Goal: Task Accomplishment & Management: Use online tool/utility

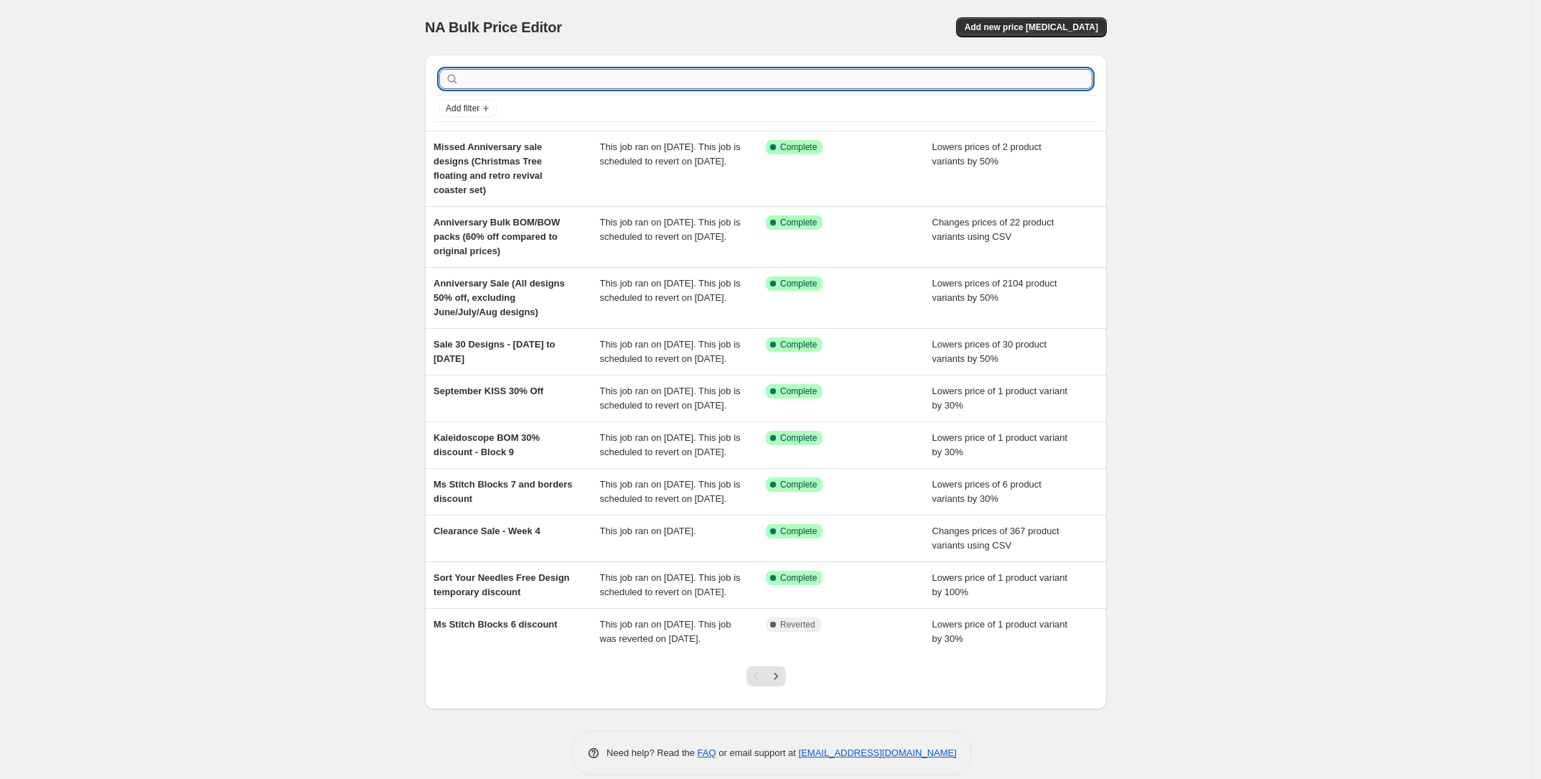
click at [611, 85] on input "text" at bounding box center [777, 79] width 630 height 20
type input "clearance sale"
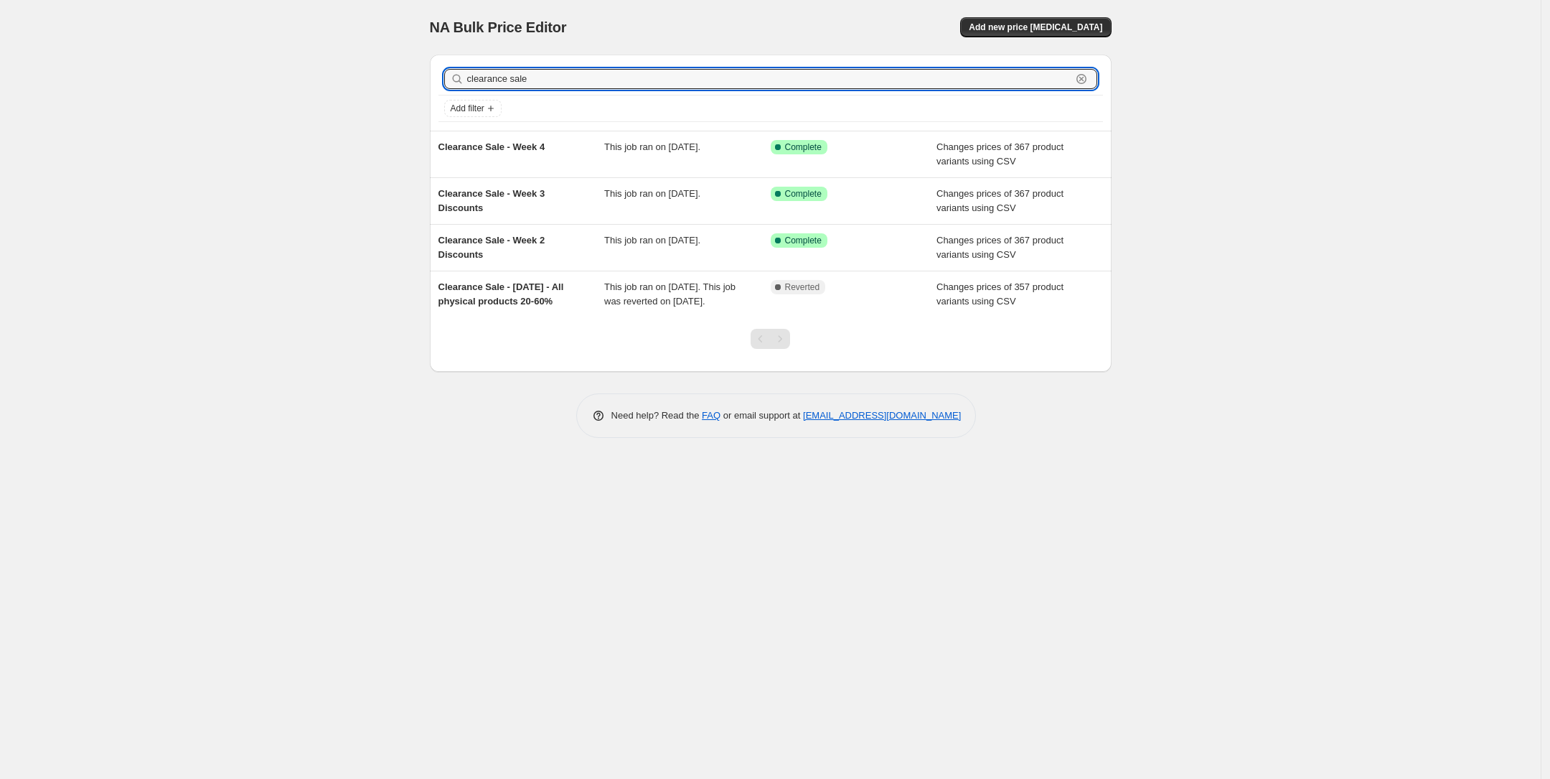
drag, startPoint x: 557, startPoint y: 75, endPoint x: 420, endPoint y: 90, distance: 137.9
click at [420, 90] on div "clearance sale Clear Add filter Clearance Sale - Week 4 This job ran on [DATE].…" at bounding box center [764, 207] width 693 height 329
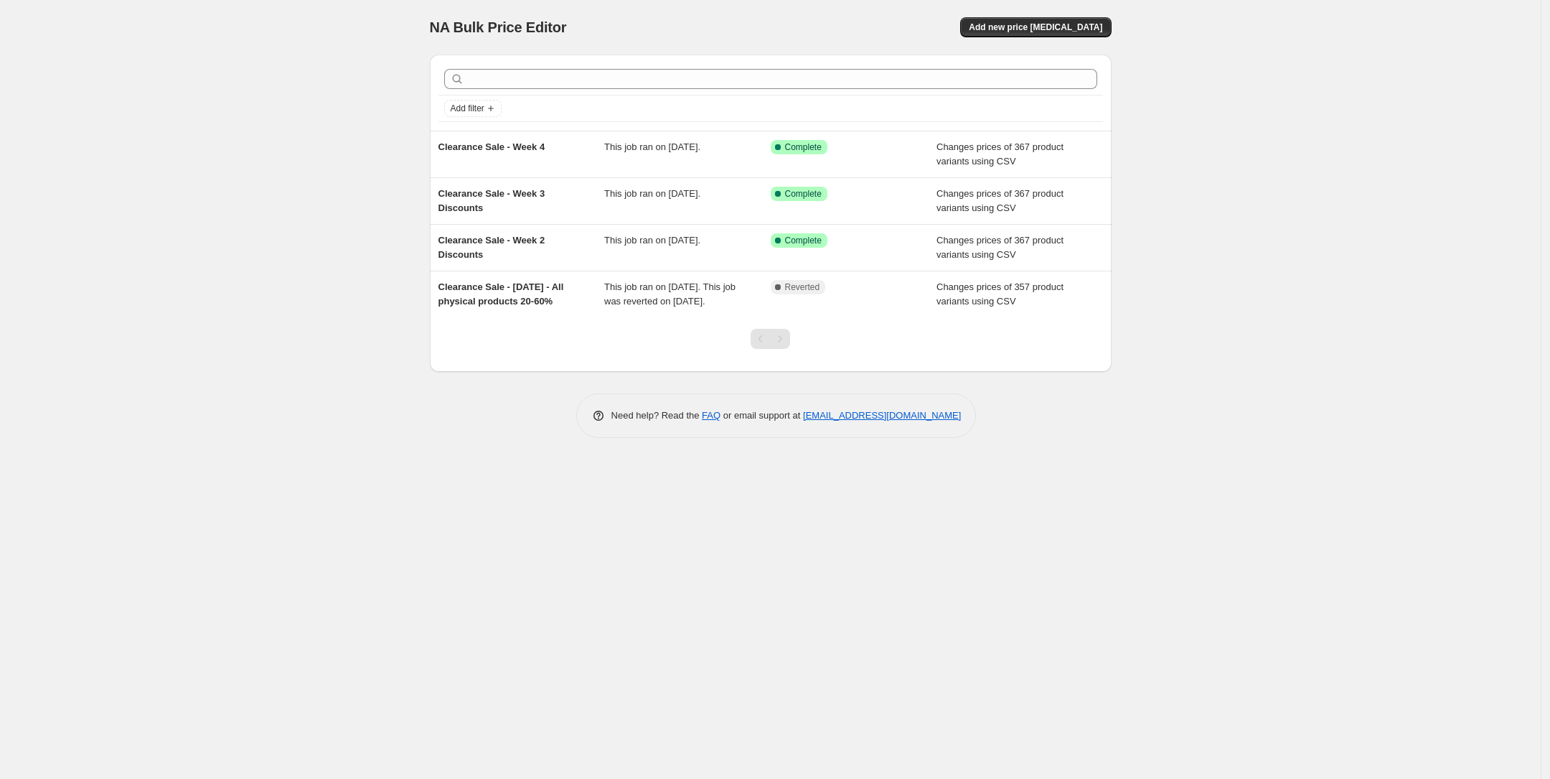
click at [219, 253] on div "NA Bulk Price Editor. This page is ready NA Bulk Price Editor Add new price [ME…" at bounding box center [770, 389] width 1541 height 779
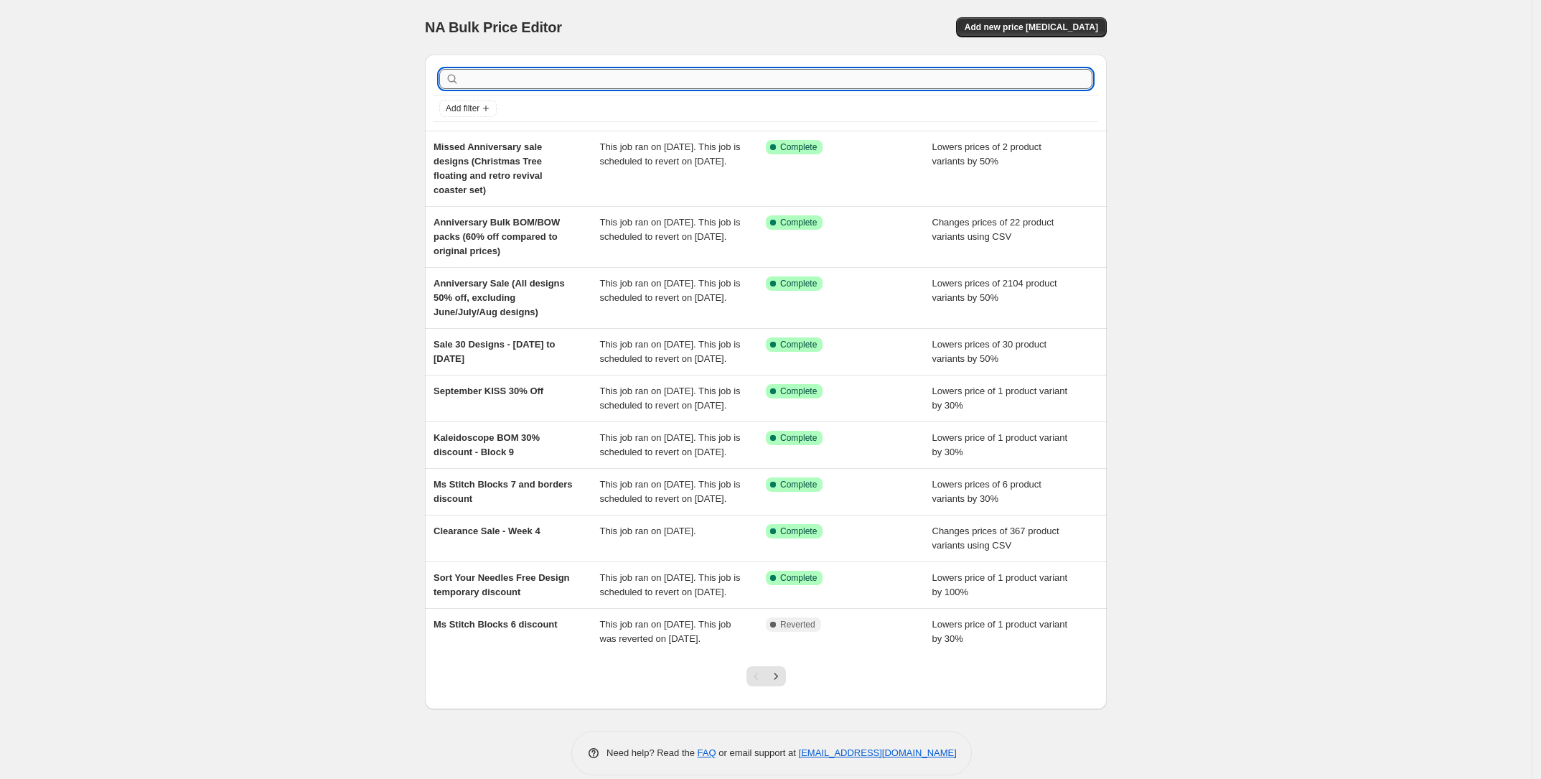
click at [1021, 79] on input "text" at bounding box center [777, 79] width 630 height 20
type input "clearance"
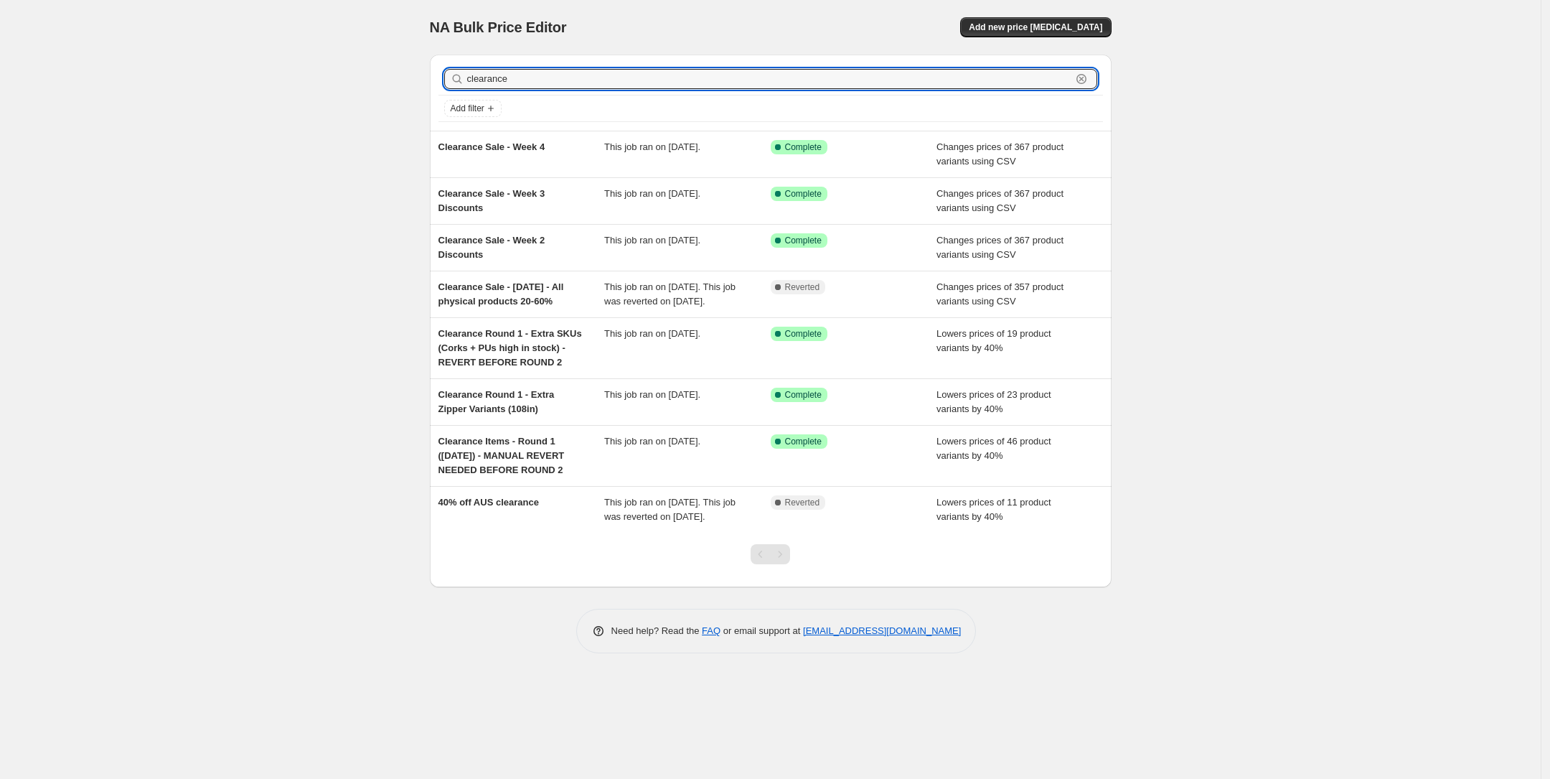
drag, startPoint x: 609, startPoint y: 86, endPoint x: 350, endPoint y: 78, distance: 258.5
click at [350, 78] on div "NA Bulk Price Editor. This page is ready NA Bulk Price Editor Add new price [ME…" at bounding box center [770, 389] width 1541 height 779
click at [306, 153] on div "NA Bulk Price Editor. This page is ready NA Bulk Price Editor Add new price [ME…" at bounding box center [770, 389] width 1541 height 779
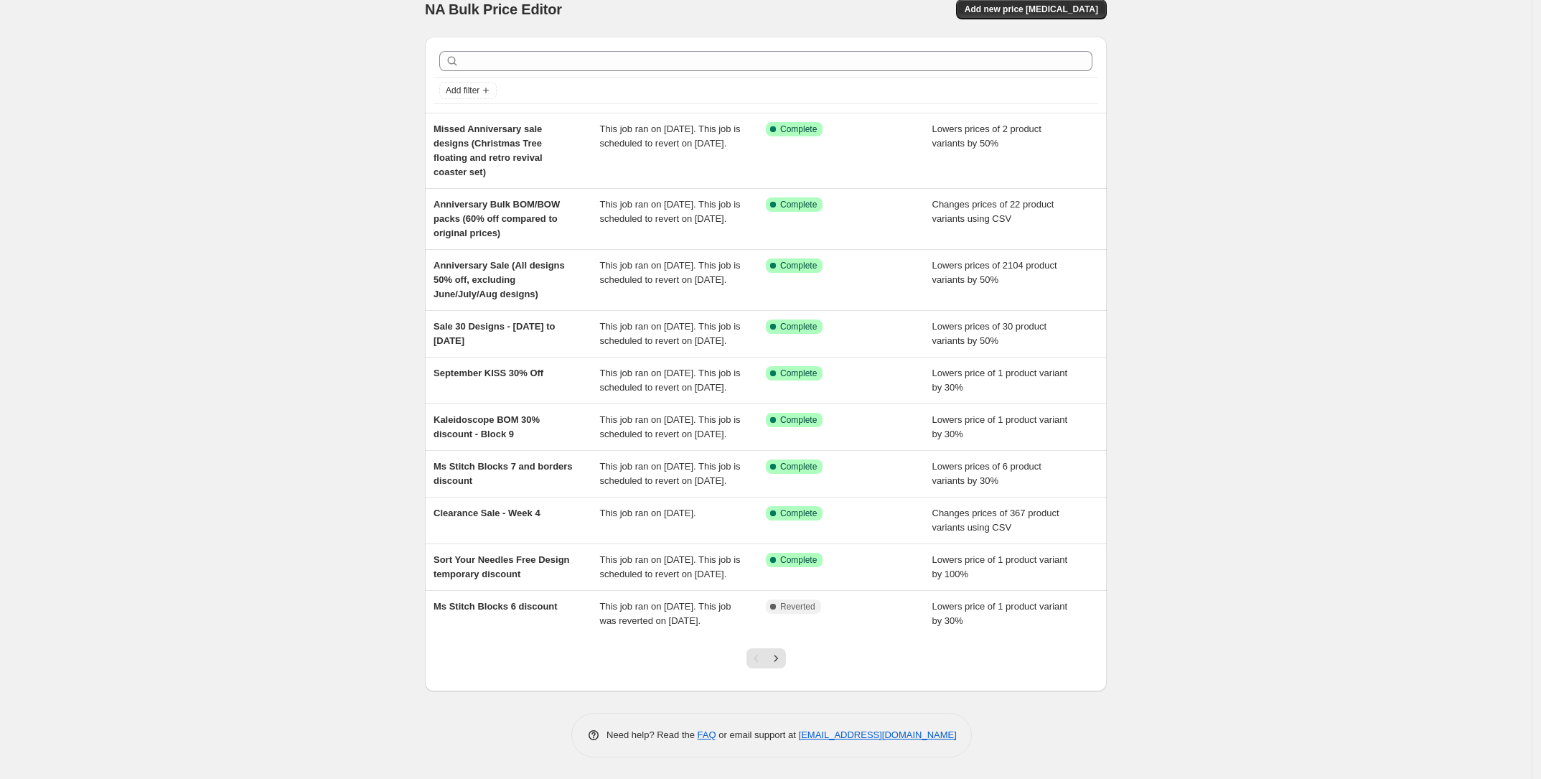
scroll to position [92, 0]
click at [777, 651] on icon "Next" at bounding box center [776, 658] width 14 height 14
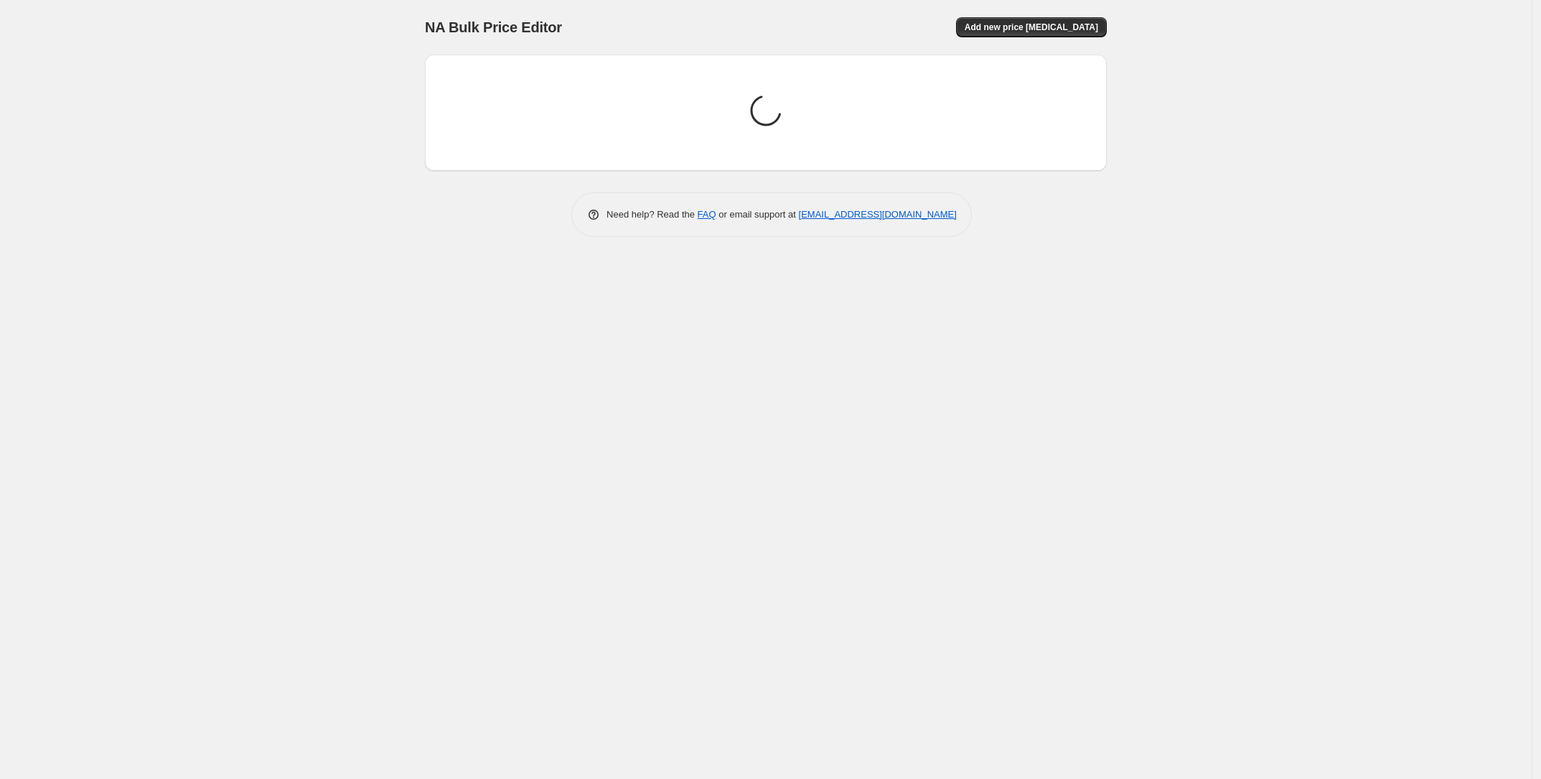
scroll to position [0, 0]
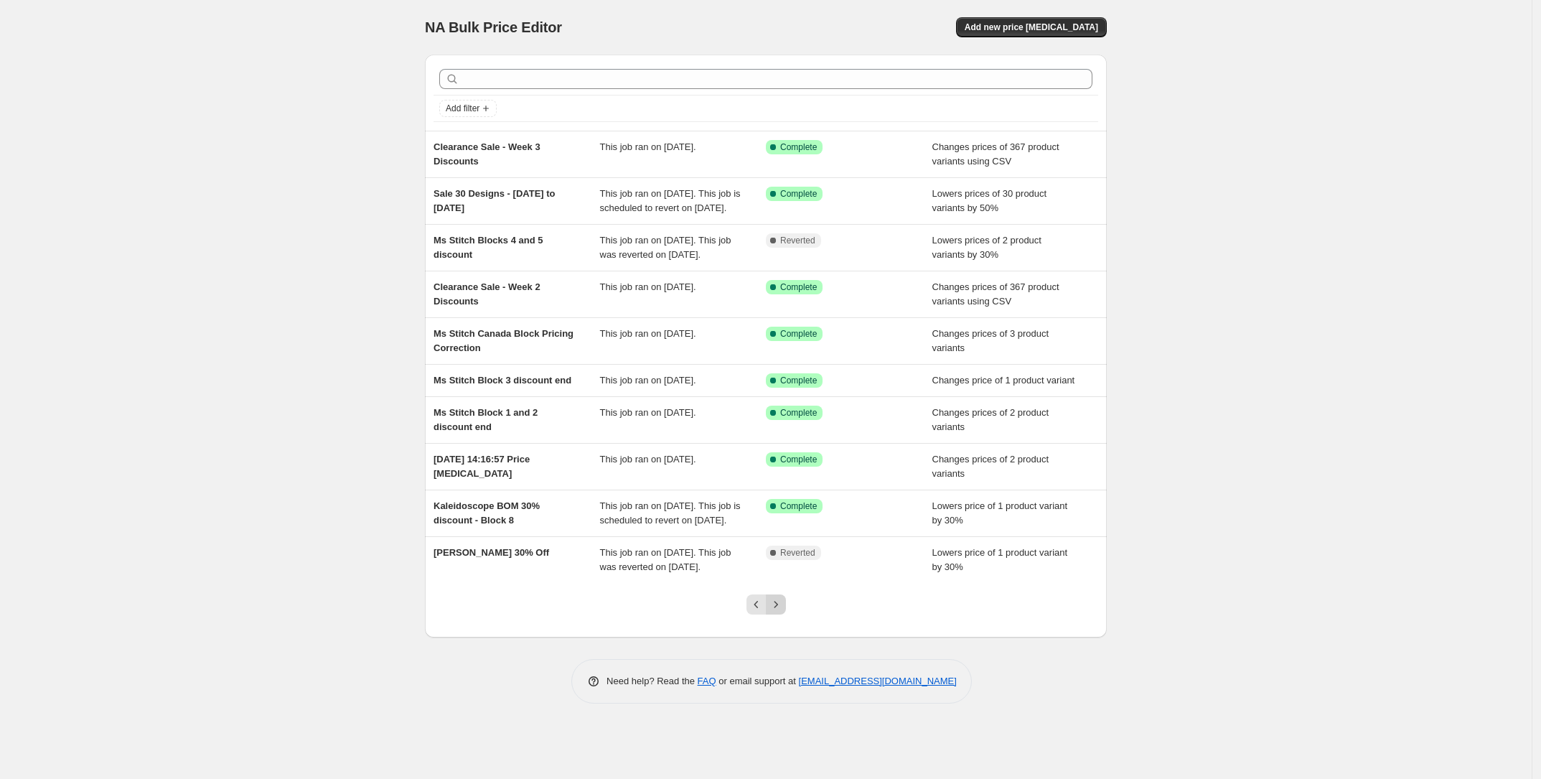
click at [779, 614] on button "Next" at bounding box center [776, 604] width 20 height 20
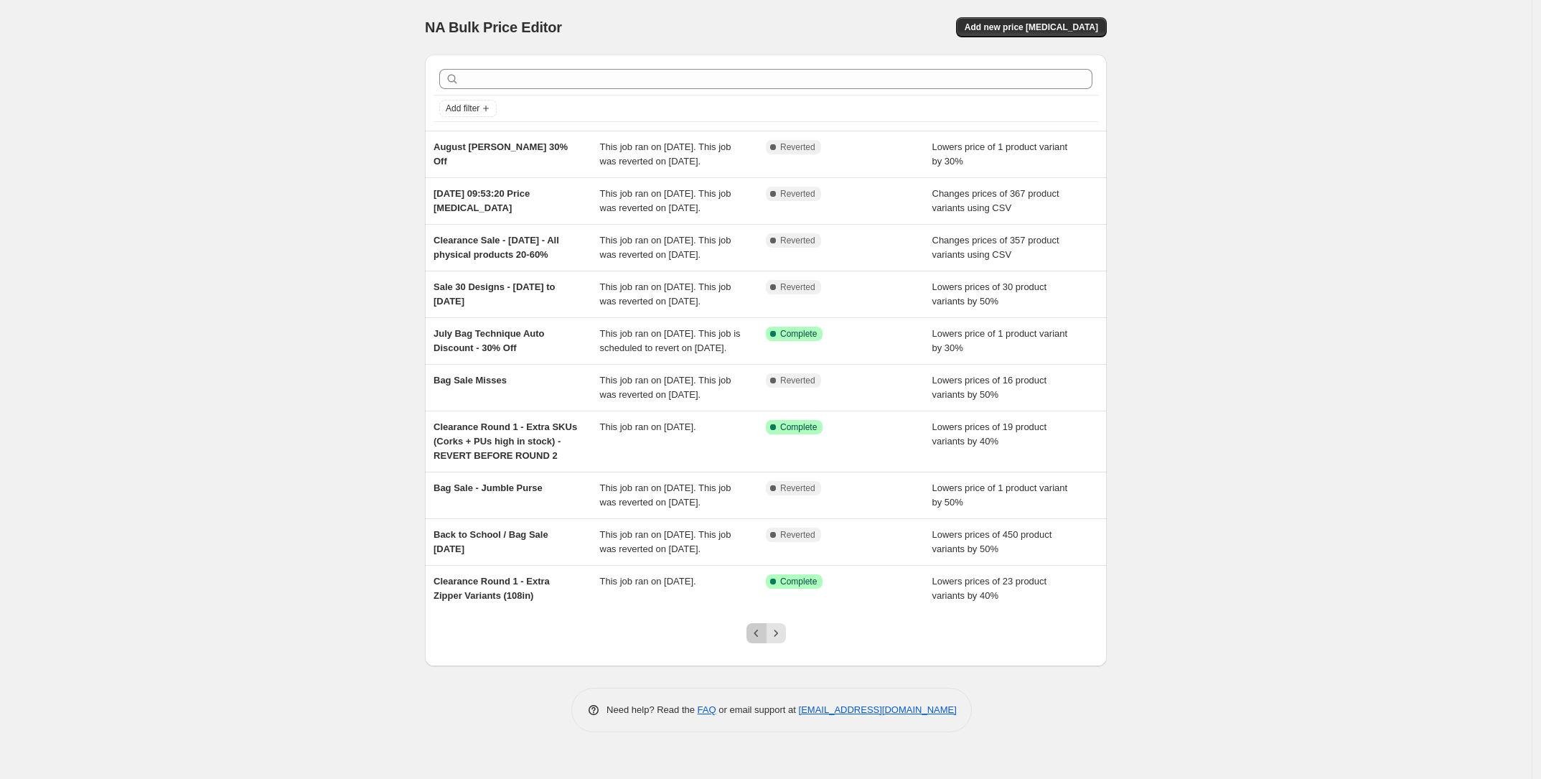
click at [759, 643] on button "Previous" at bounding box center [756, 633] width 20 height 20
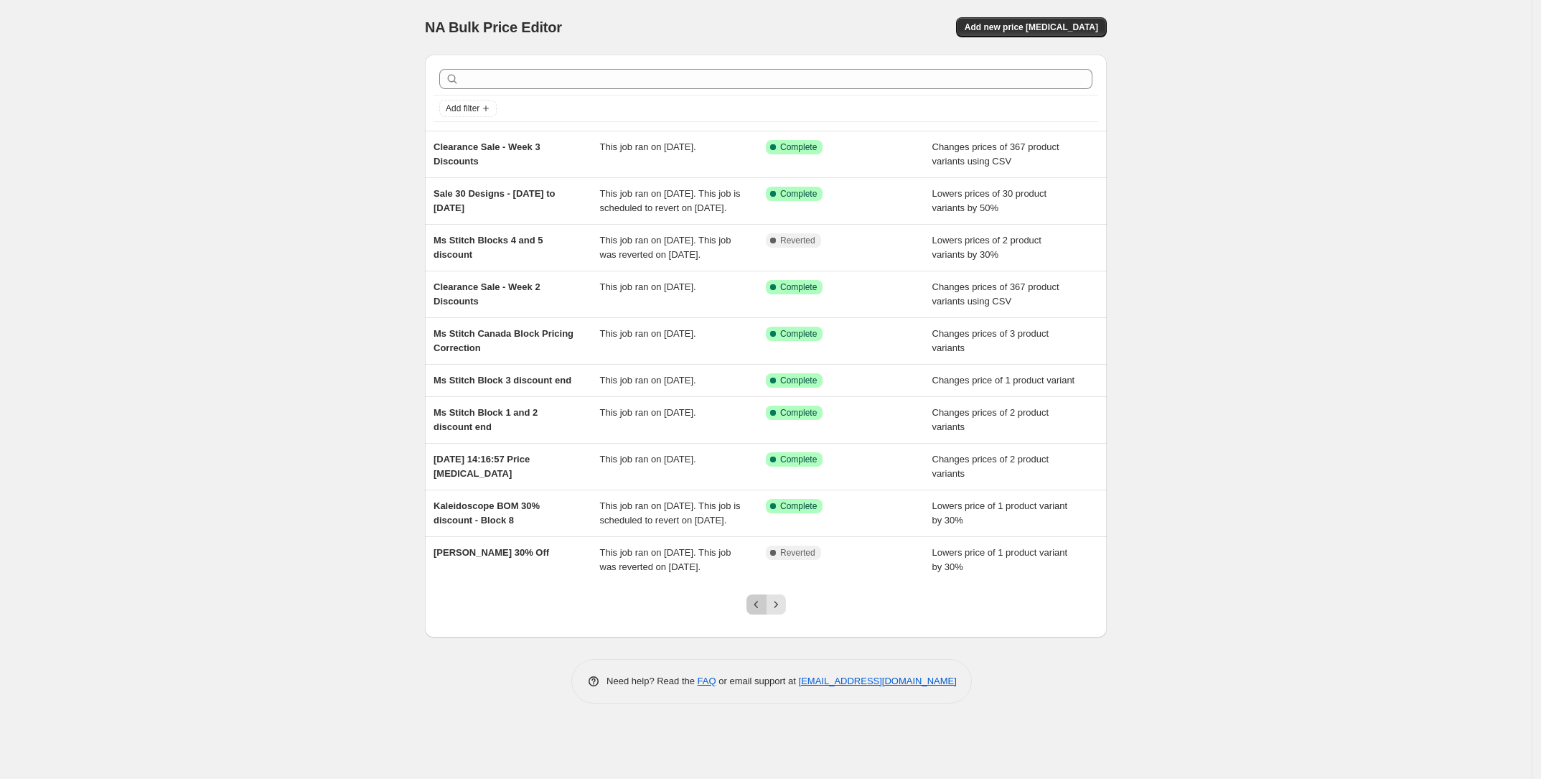
click at [767, 614] on button "Previous" at bounding box center [756, 604] width 20 height 20
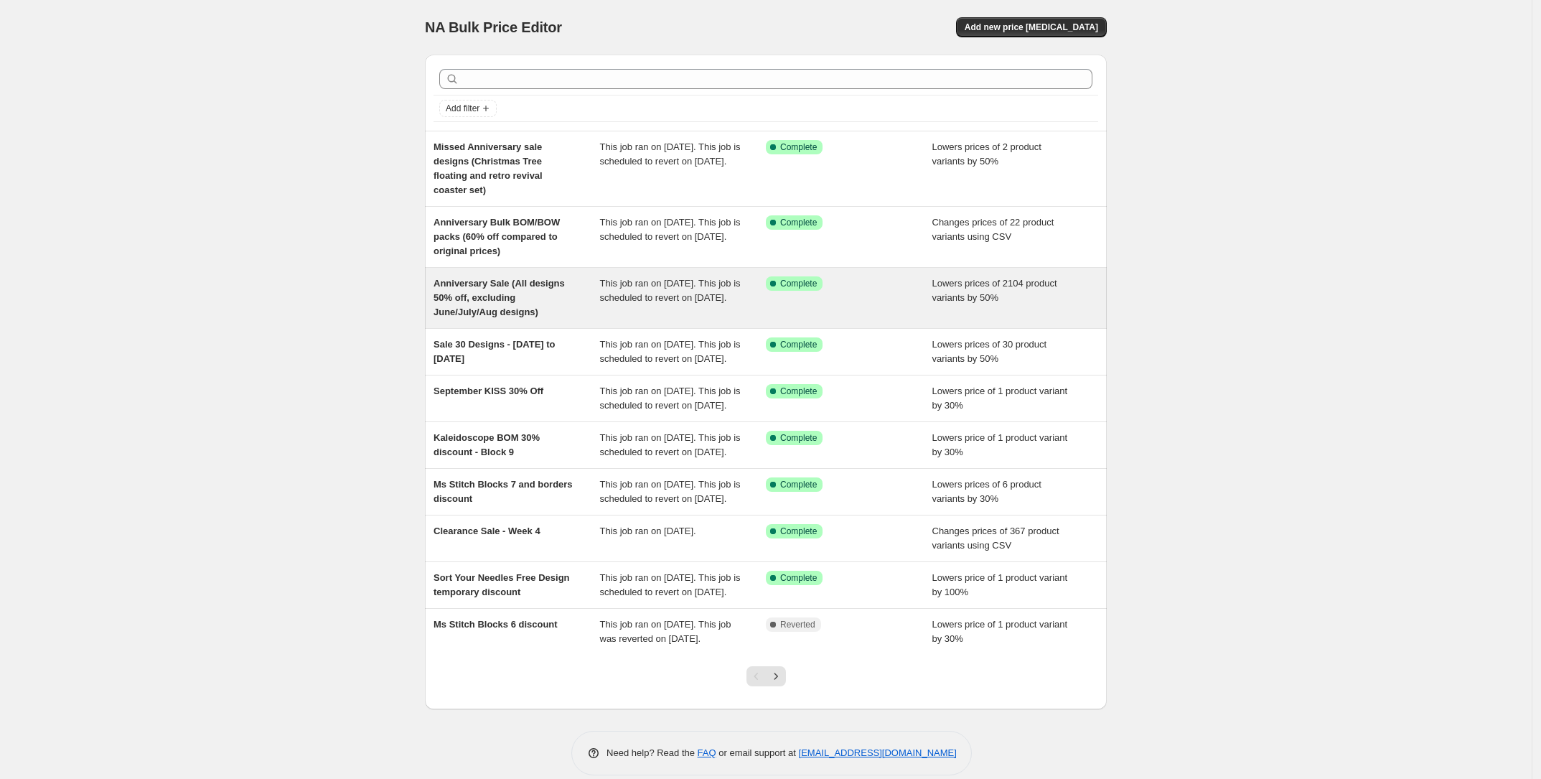
click at [625, 293] on span "This job ran on [DATE]. This job is scheduled to revert on [DATE]." at bounding box center [670, 290] width 141 height 25
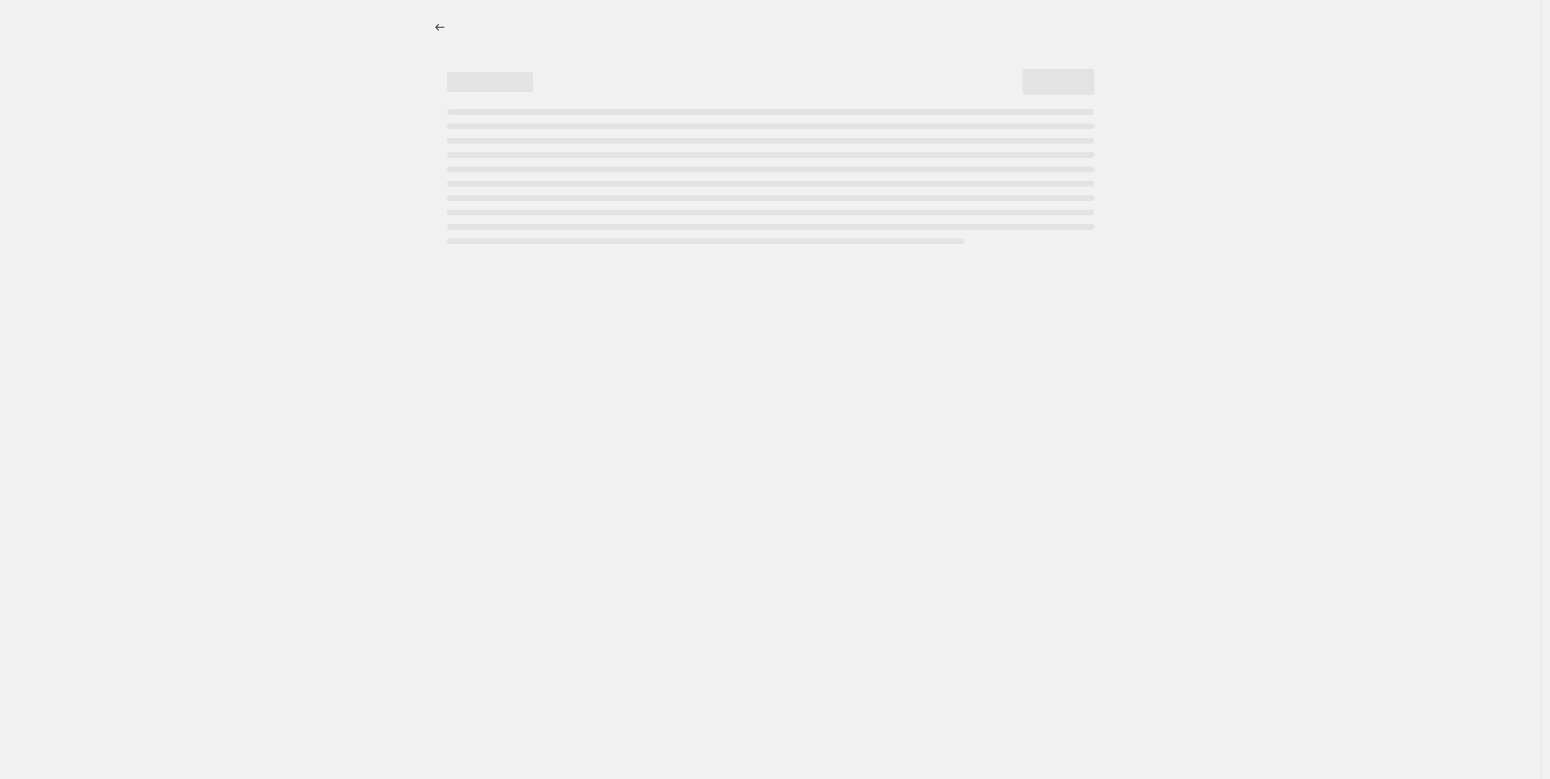
select select "percentage"
select select "tag"
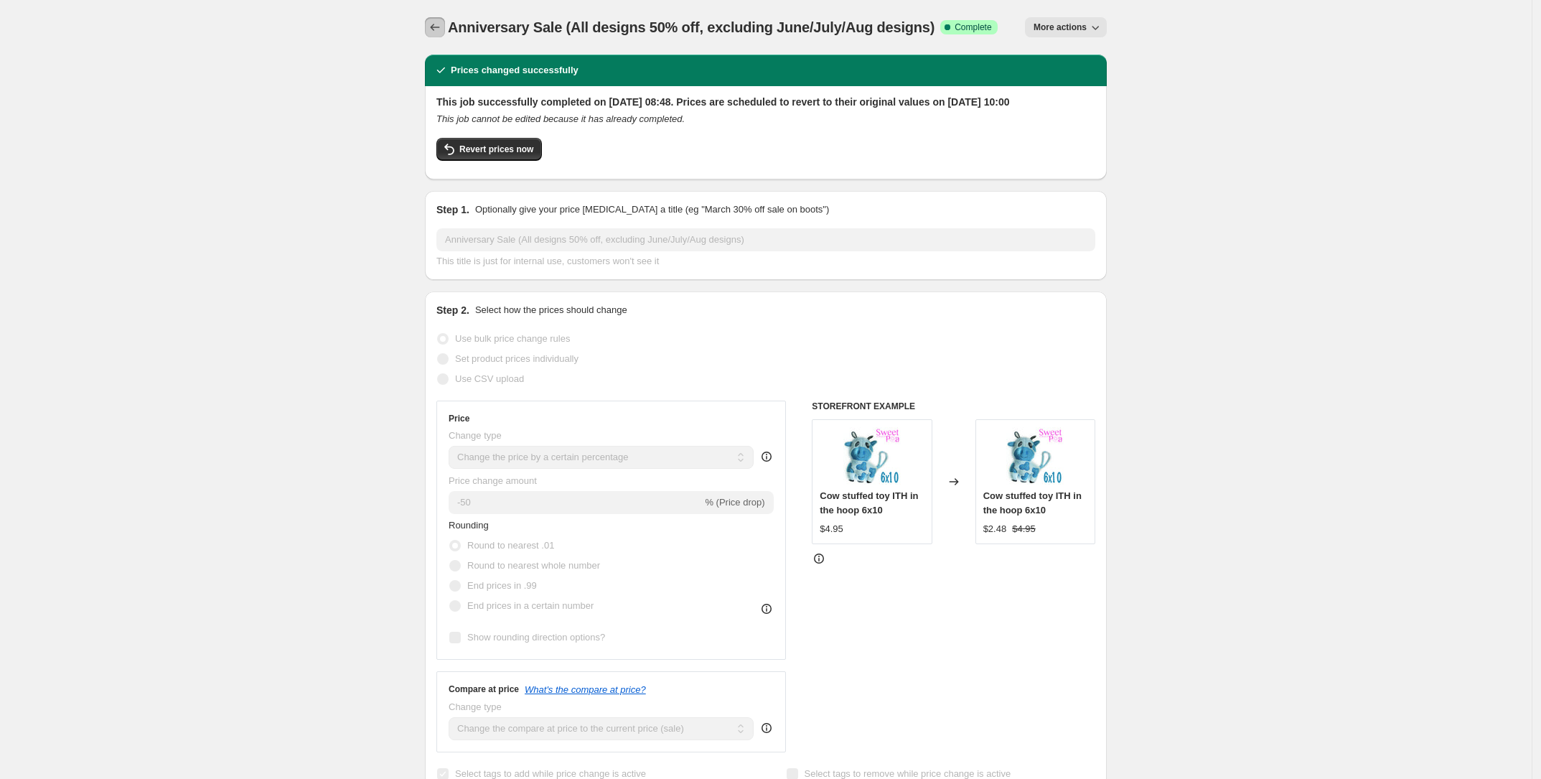
click at [436, 26] on icon "Price change jobs" at bounding box center [435, 27] width 9 height 7
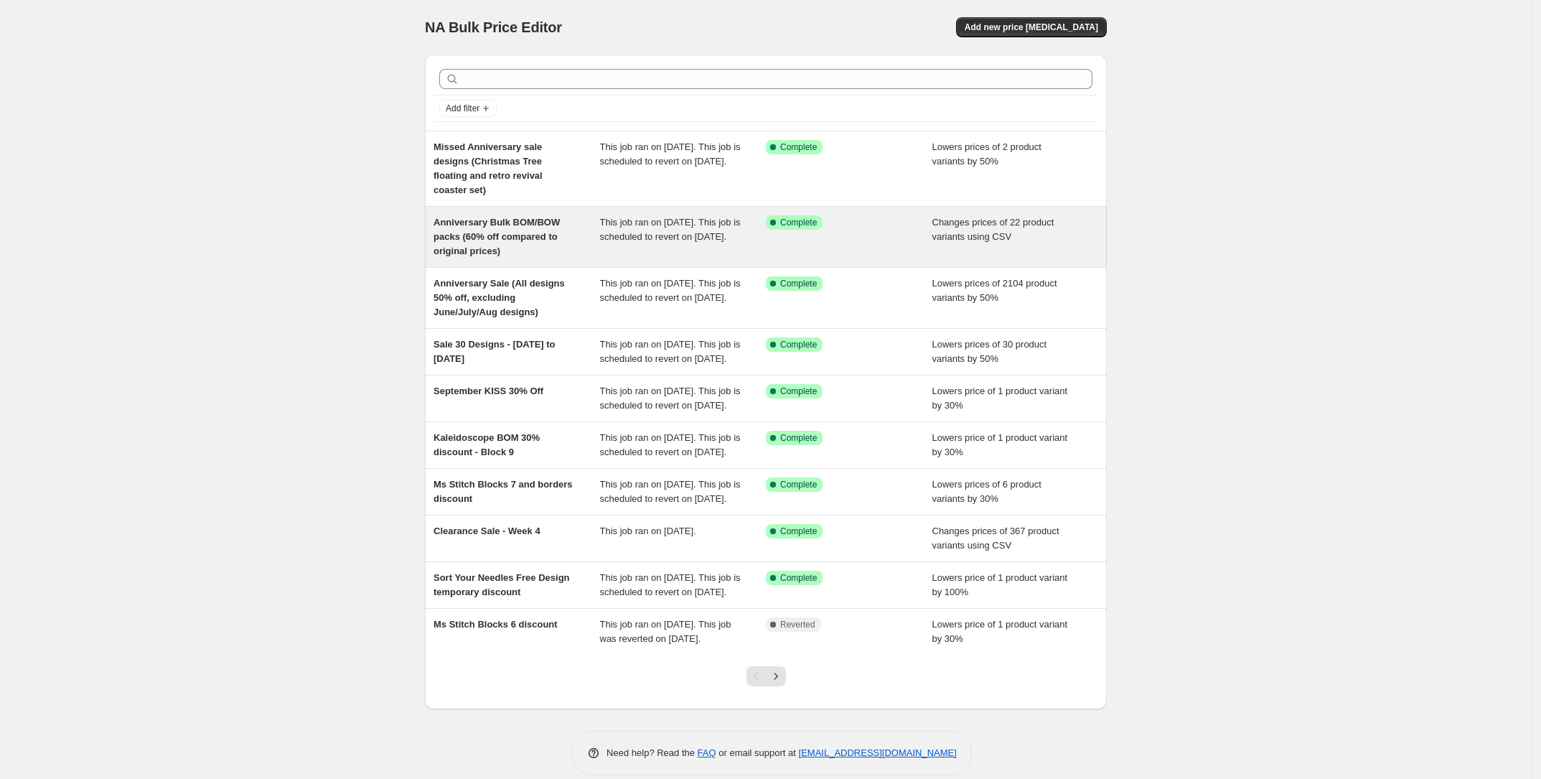
click at [528, 229] on span "Anniversary Bulk BOM/BOW packs (60% off compared to original prices)" at bounding box center [496, 236] width 126 height 39
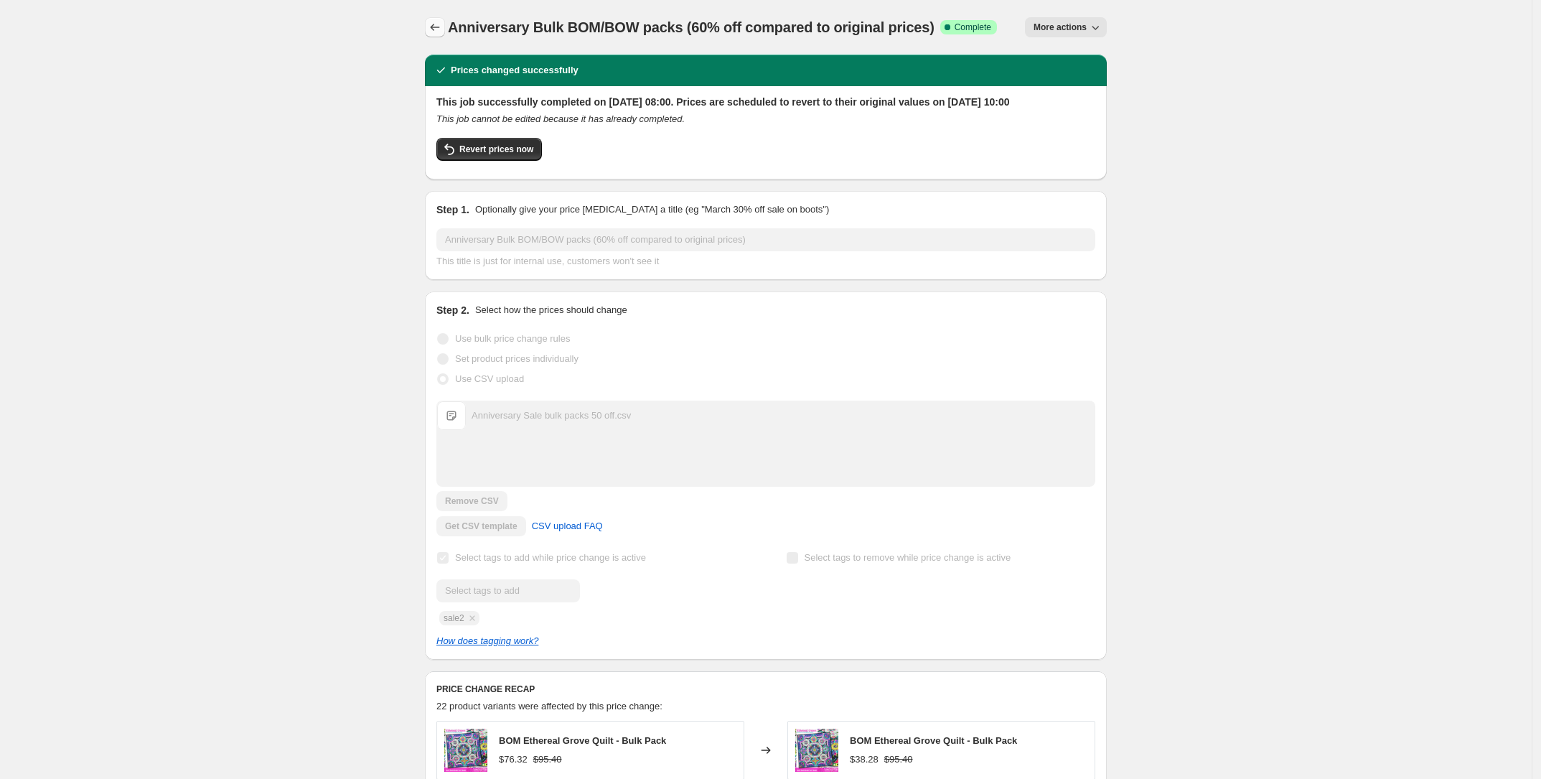
click at [442, 29] on icon "Price change jobs" at bounding box center [435, 27] width 14 height 14
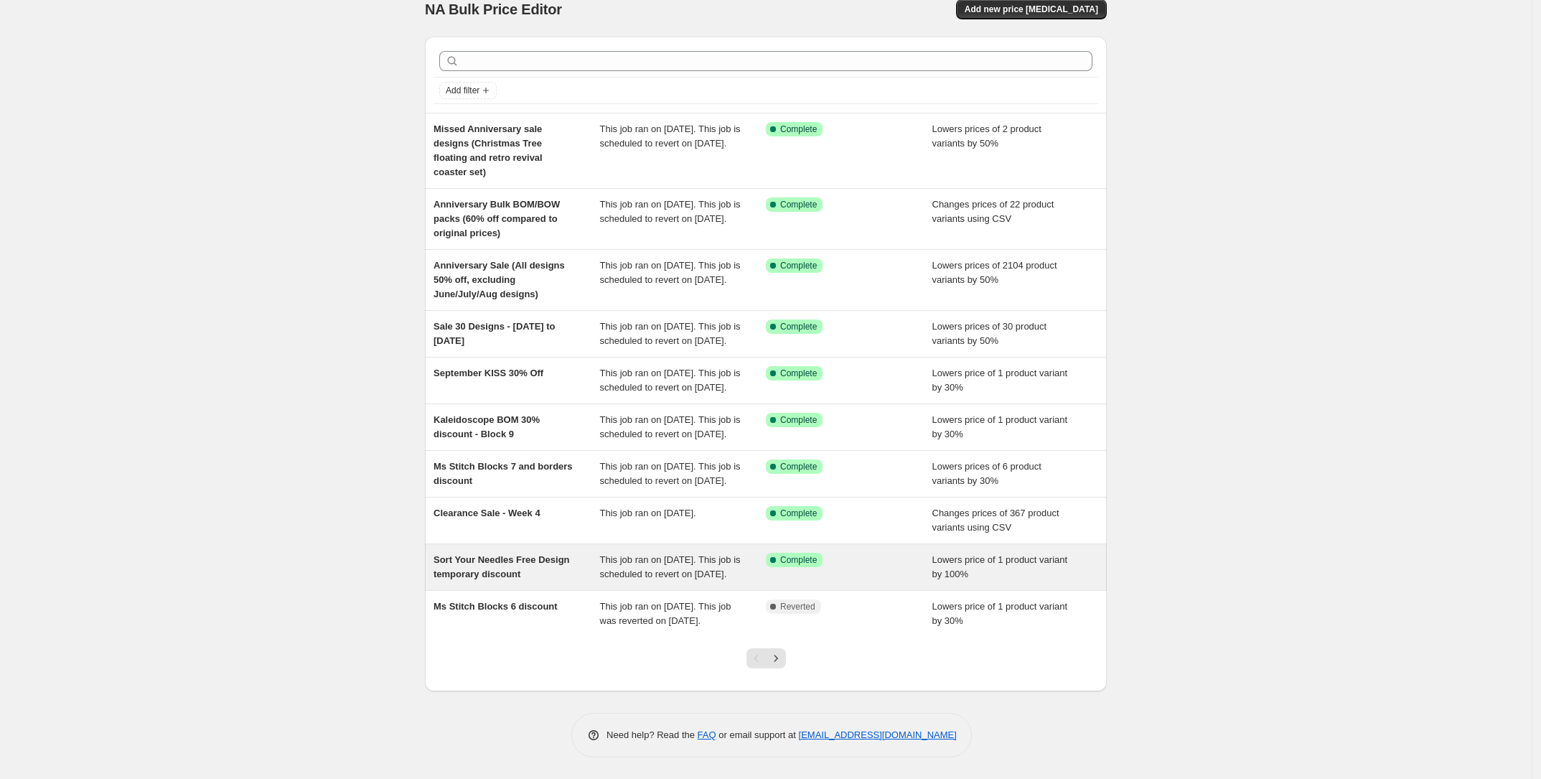
scroll to position [90, 0]
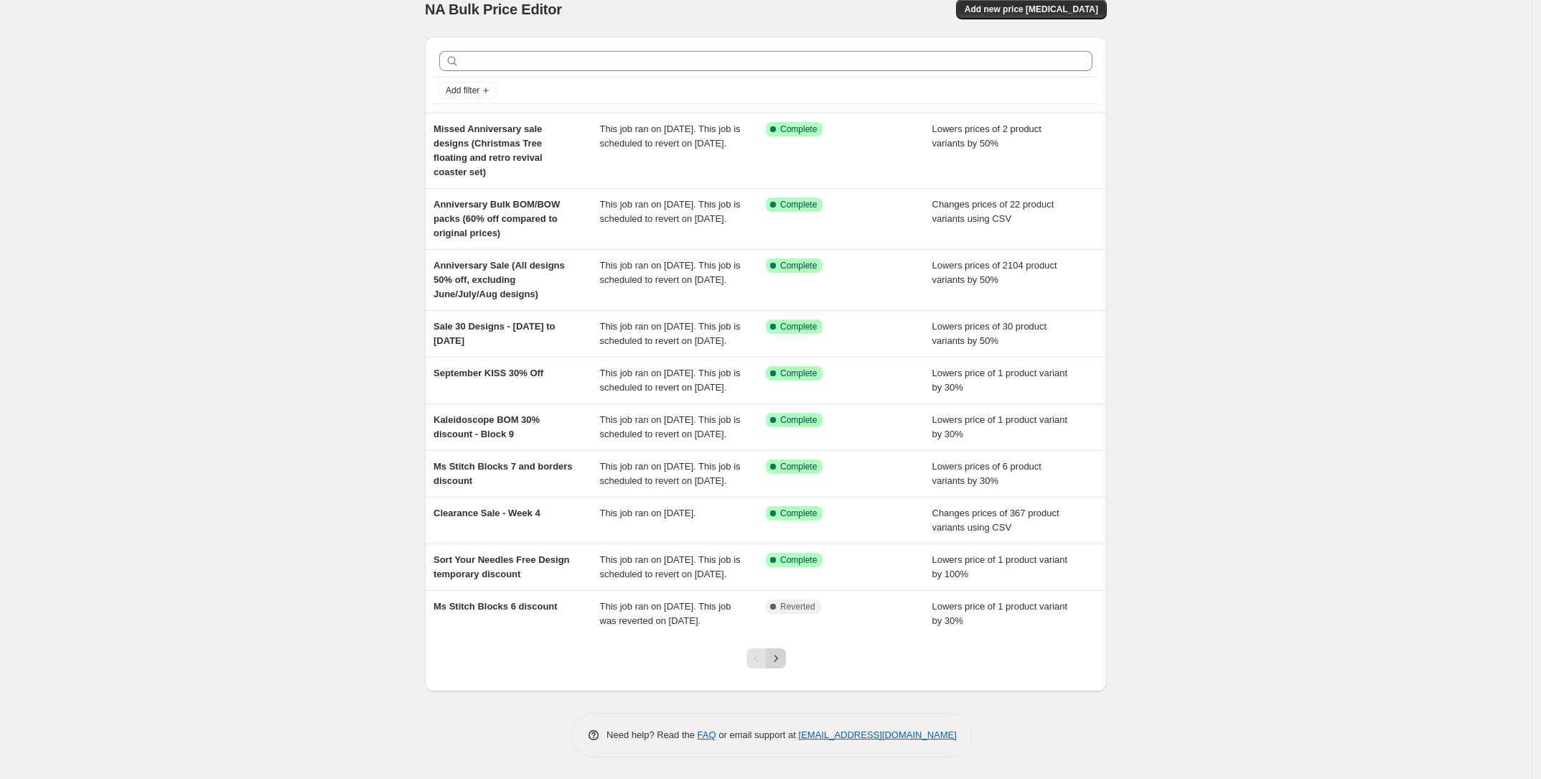
click at [779, 657] on icon "Next" at bounding box center [776, 658] width 14 height 14
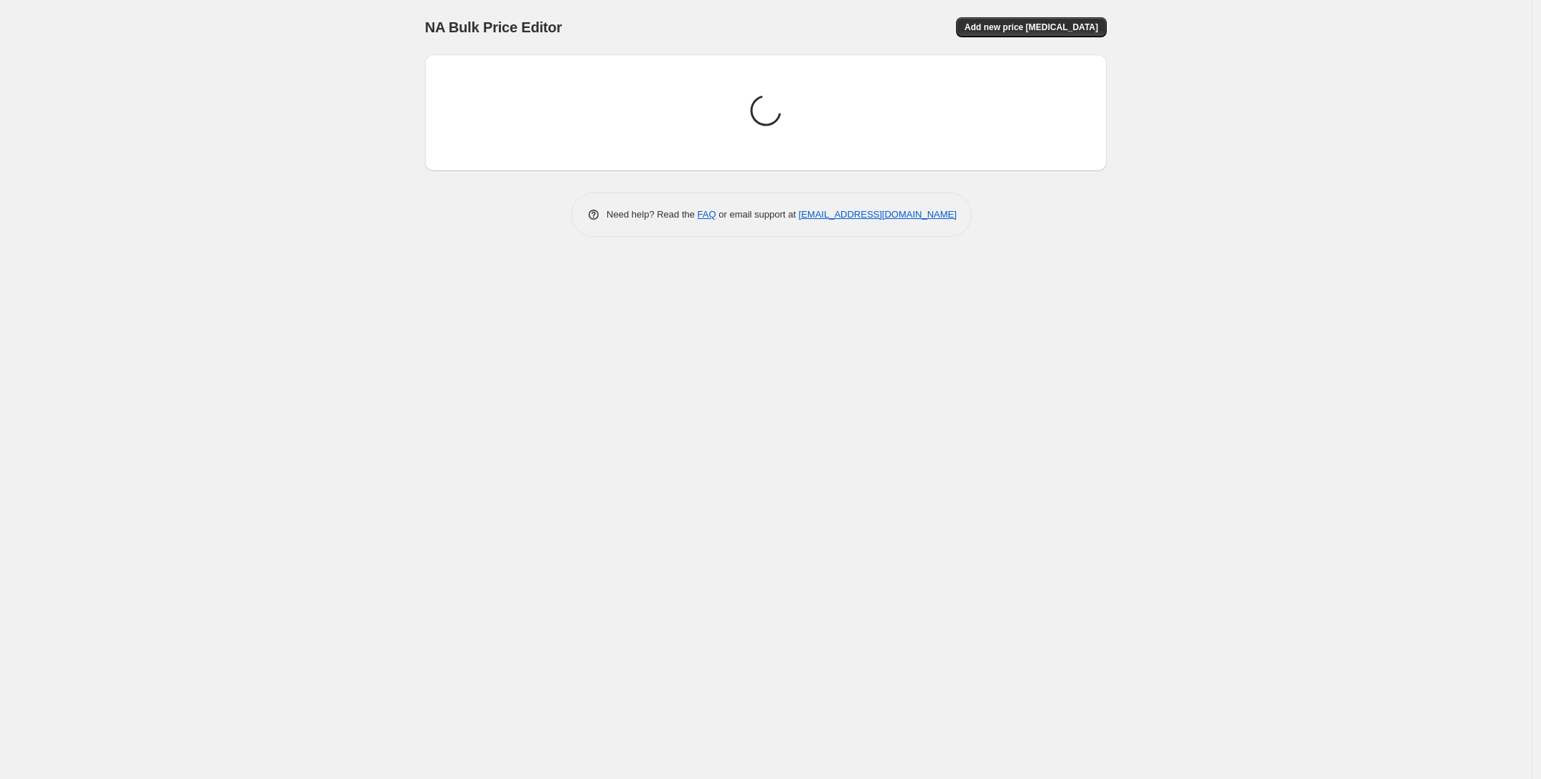
scroll to position [0, 0]
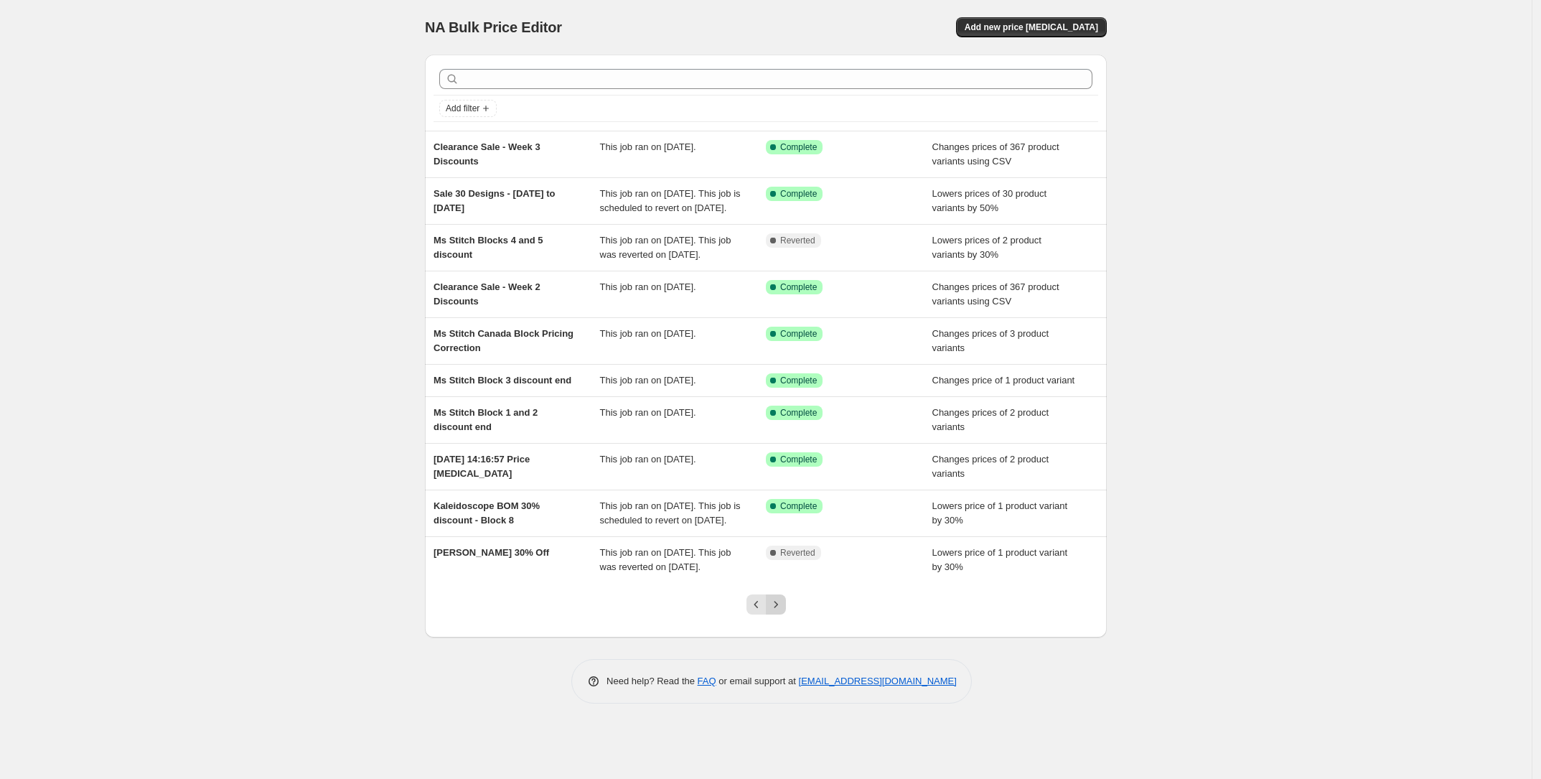
click at [783, 611] on icon "Next" at bounding box center [776, 604] width 14 height 14
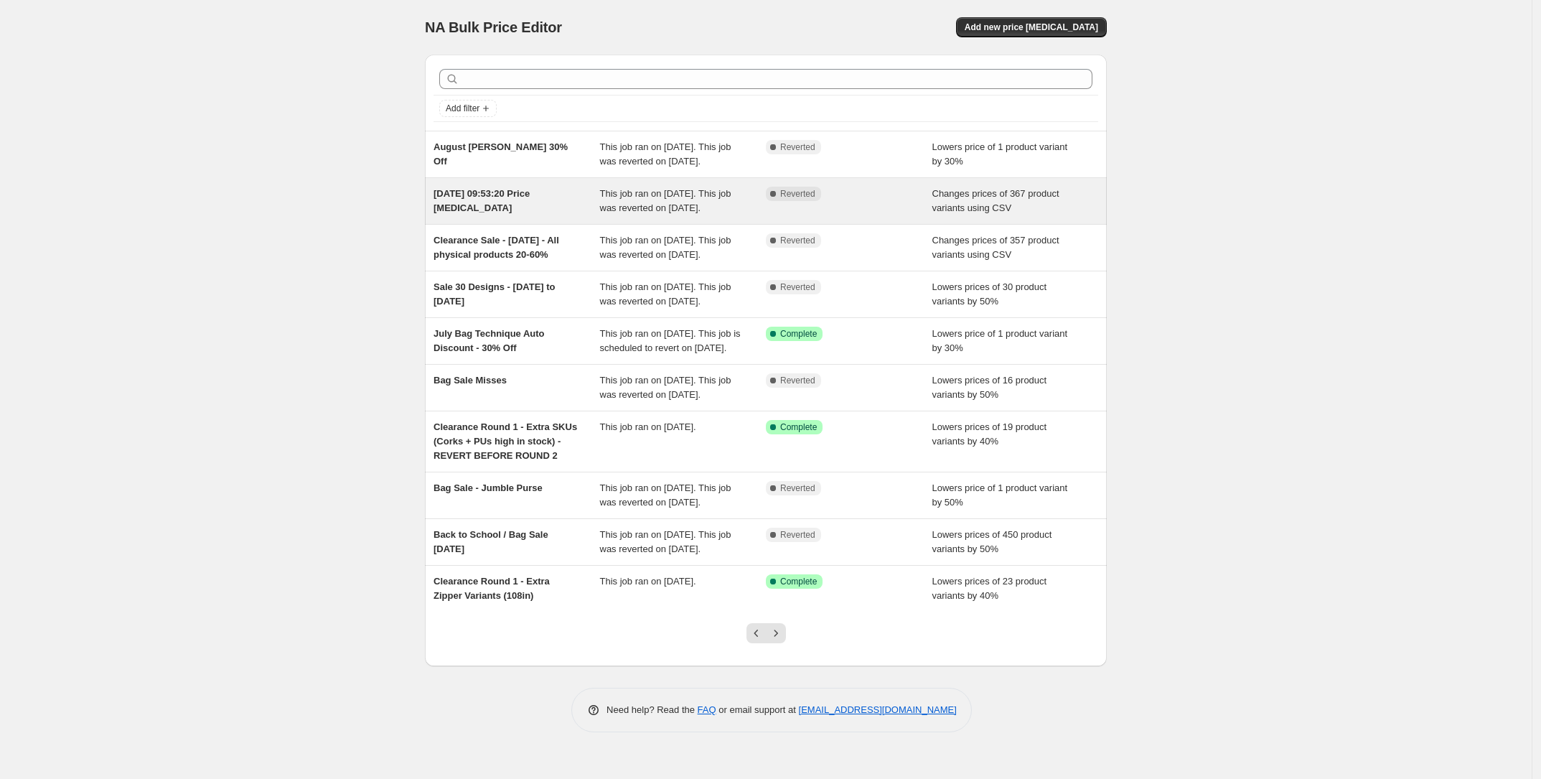
click at [522, 215] on div "[DATE] 09:53:20 Price [MEDICAL_DATA]" at bounding box center [516, 201] width 167 height 29
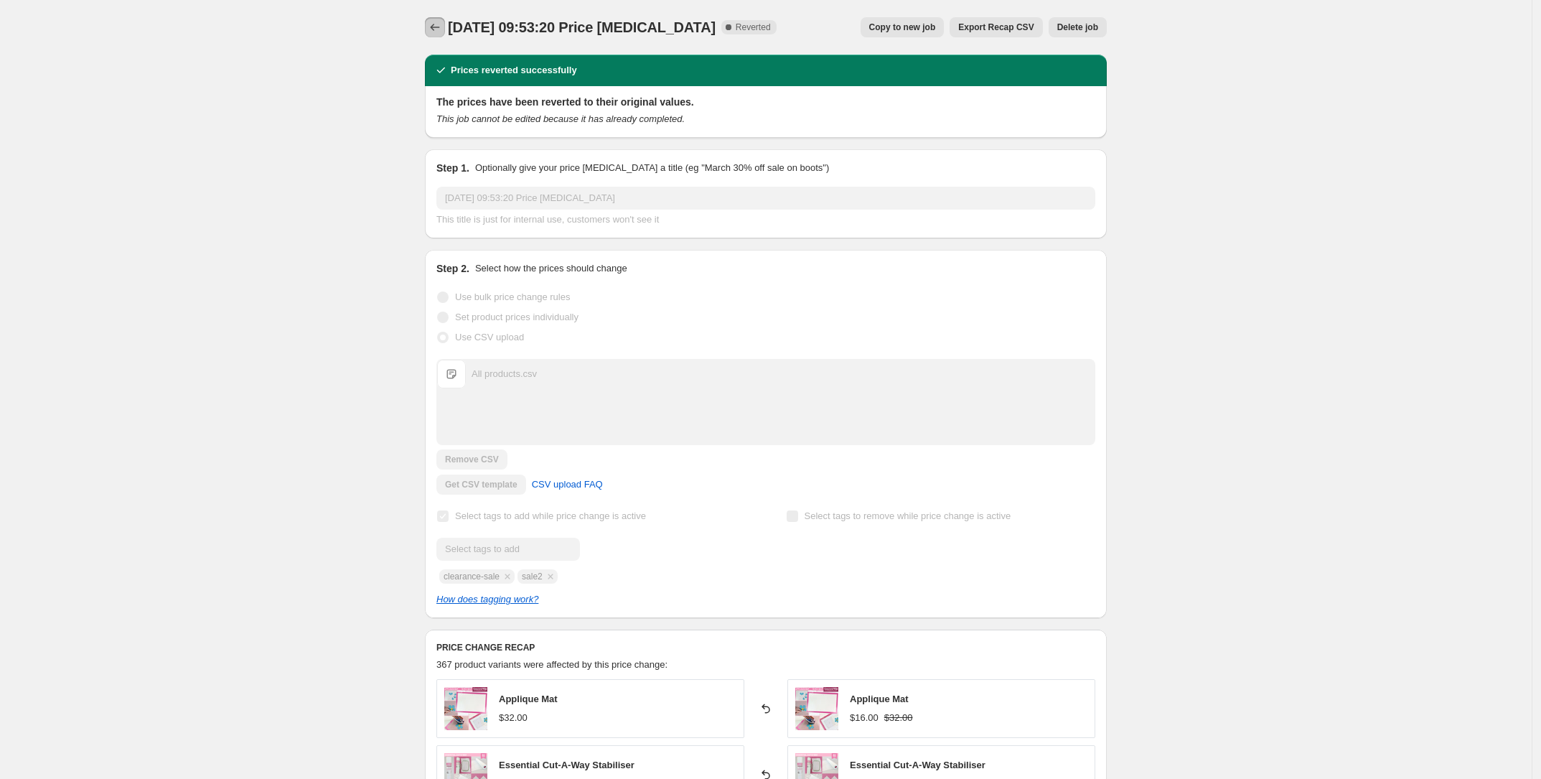
click at [436, 24] on icon "Price change jobs" at bounding box center [435, 27] width 14 height 14
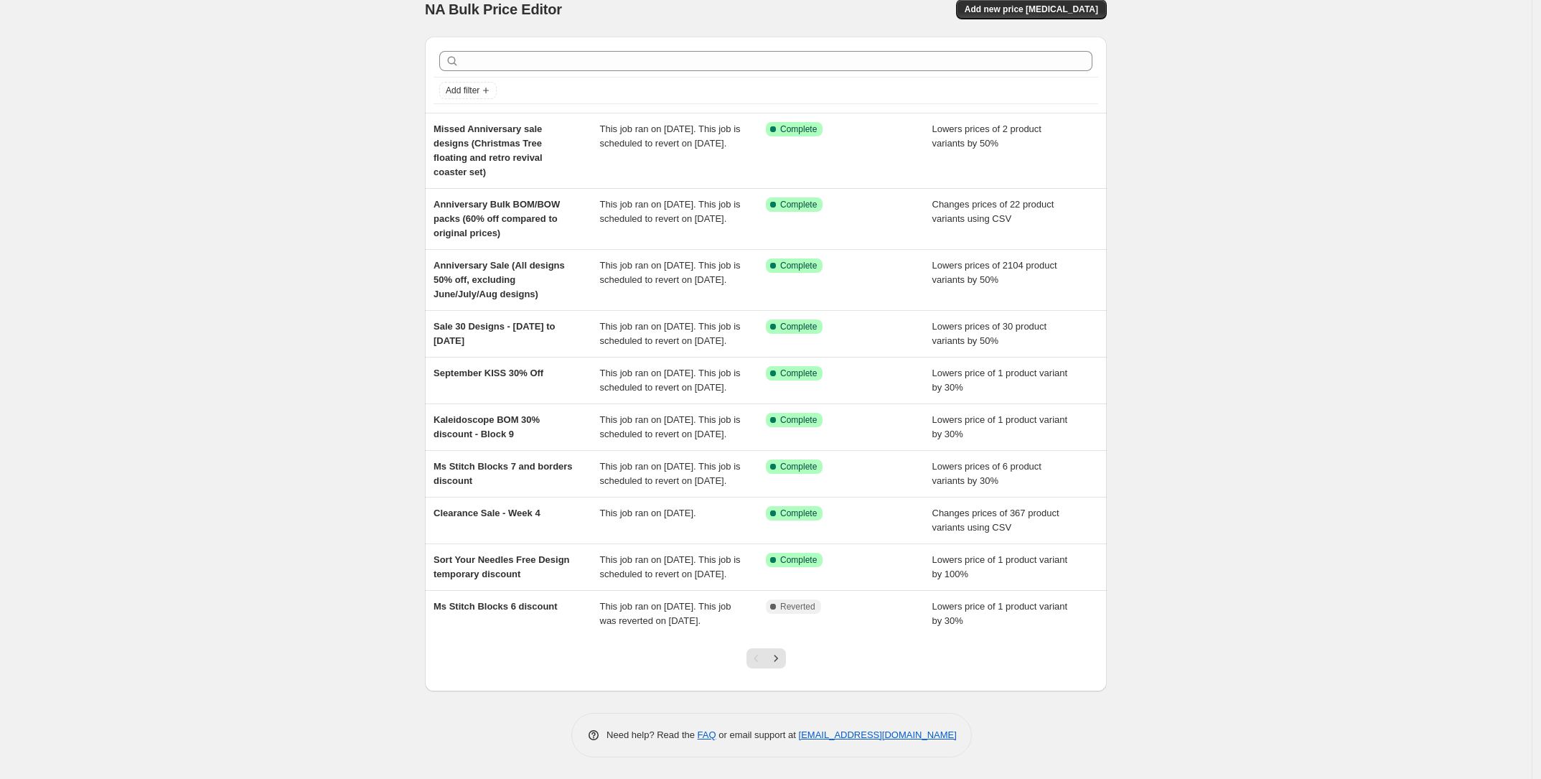
scroll to position [92, 0]
click at [780, 666] on button "Next" at bounding box center [776, 658] width 20 height 20
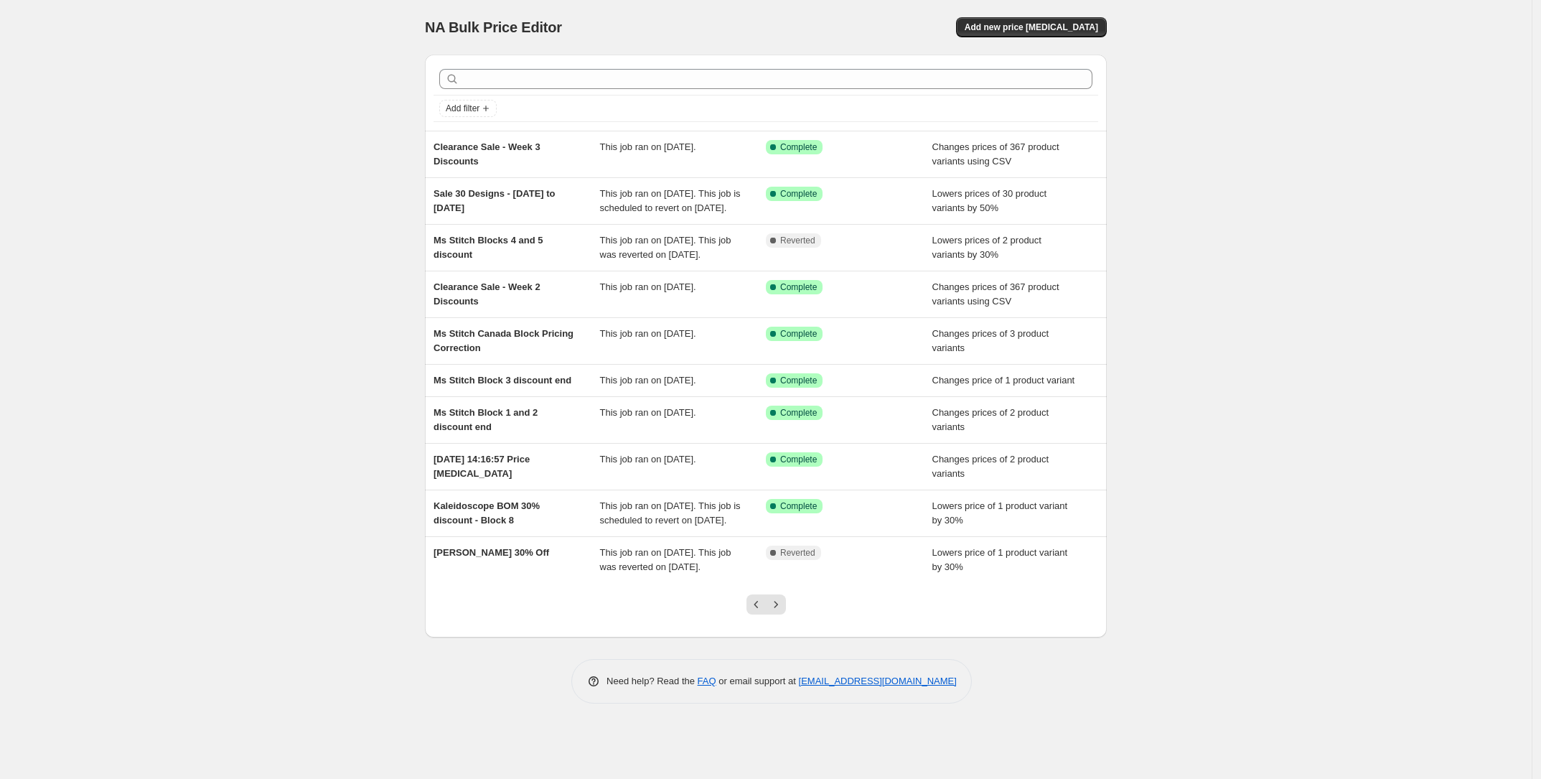
scroll to position [6, 0]
click at [754, 611] on icon "Previous" at bounding box center [756, 604] width 14 height 14
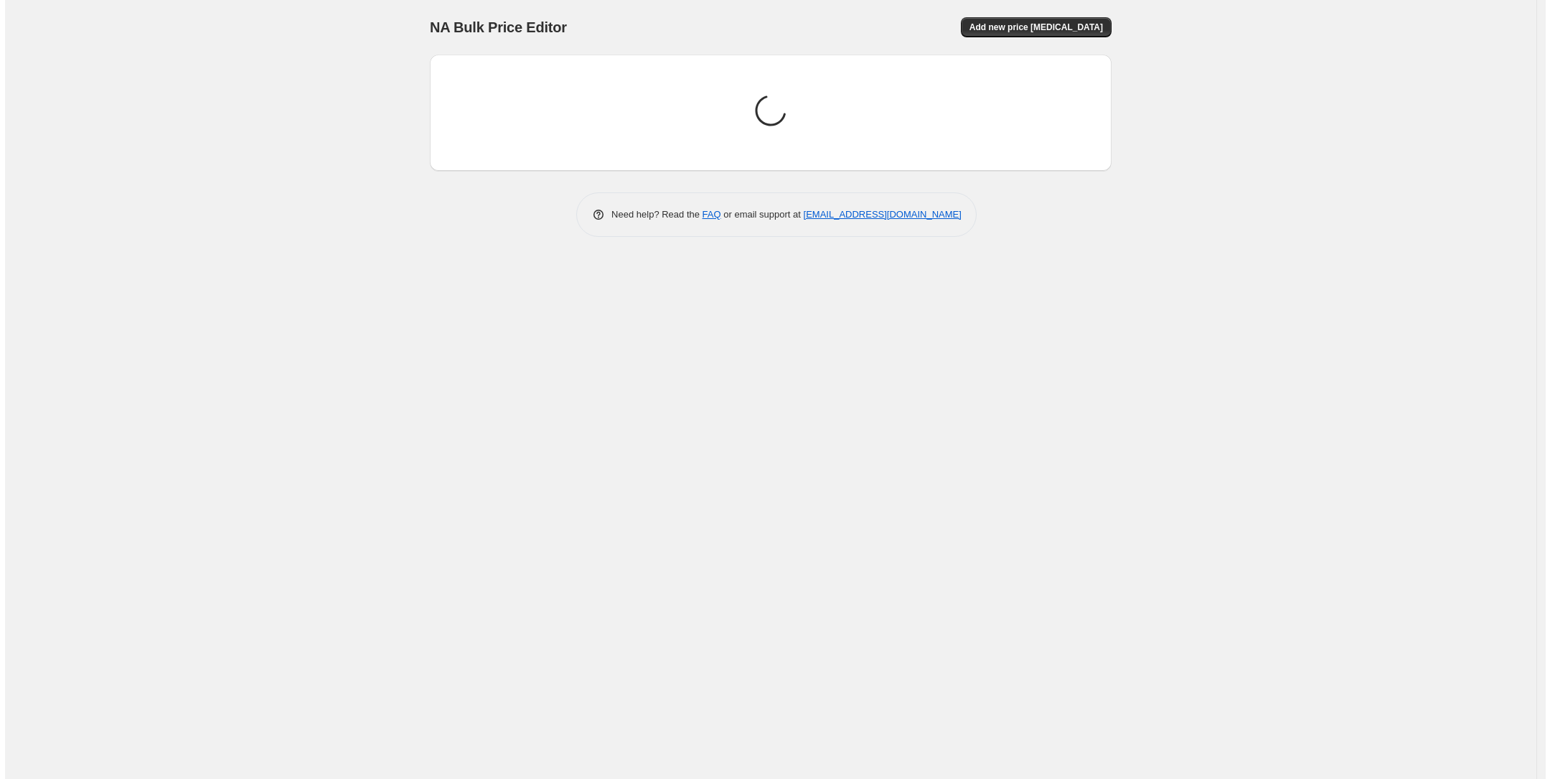
scroll to position [0, 0]
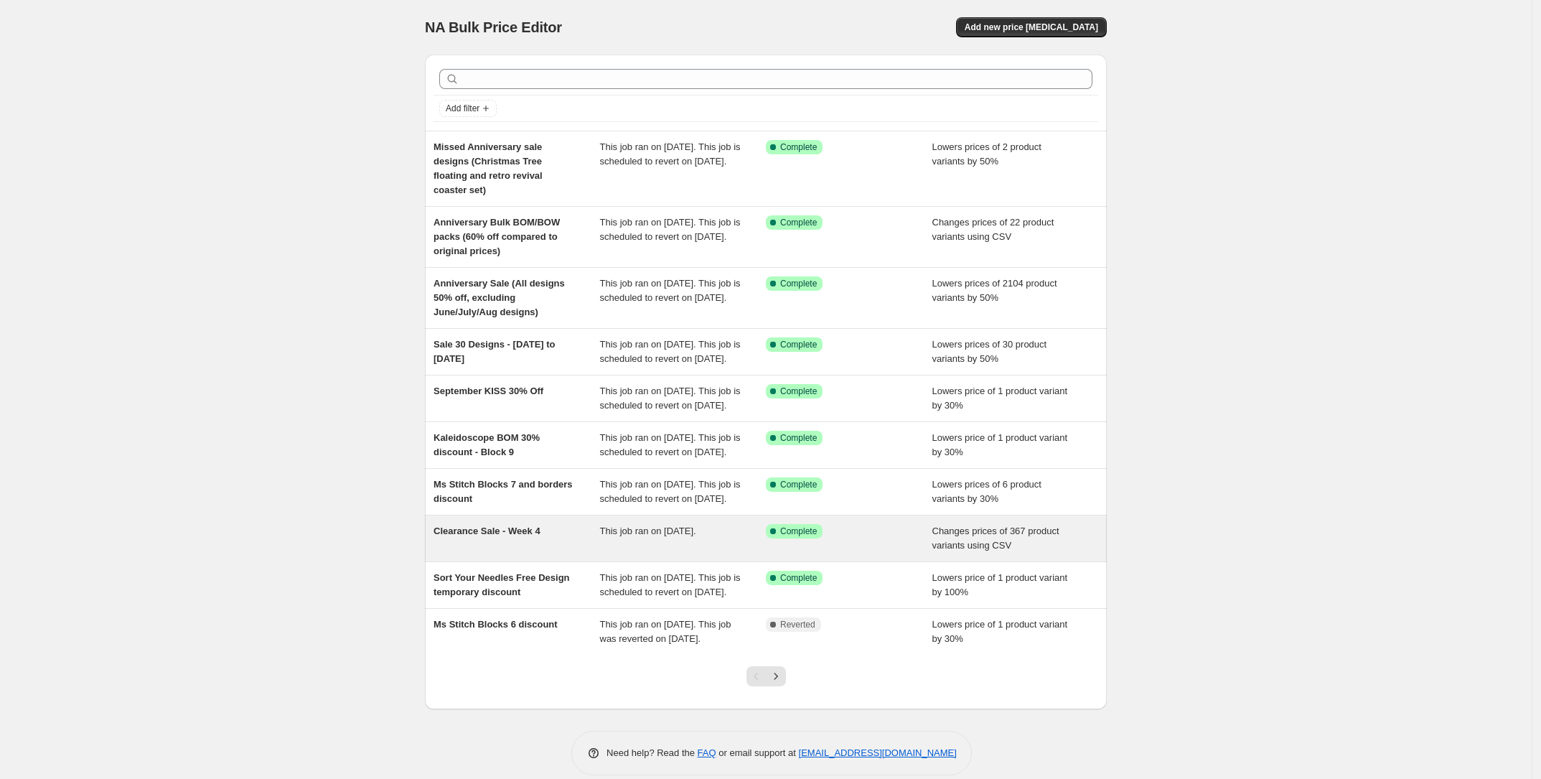
click at [650, 553] on div "This job ran on [DATE]." at bounding box center [683, 538] width 167 height 29
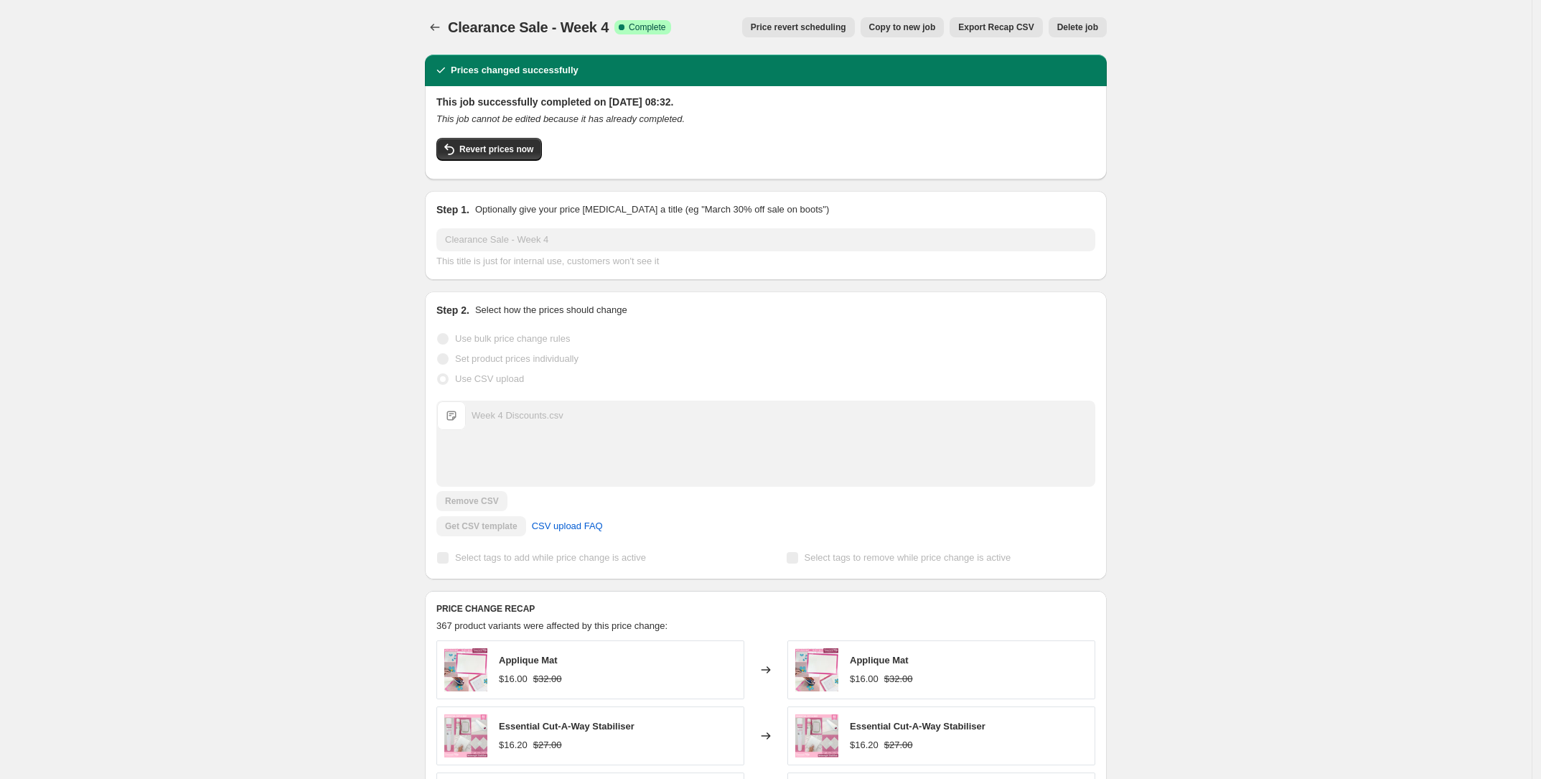
click at [902, 34] on button "Copy to new job" at bounding box center [903, 27] width 84 height 20
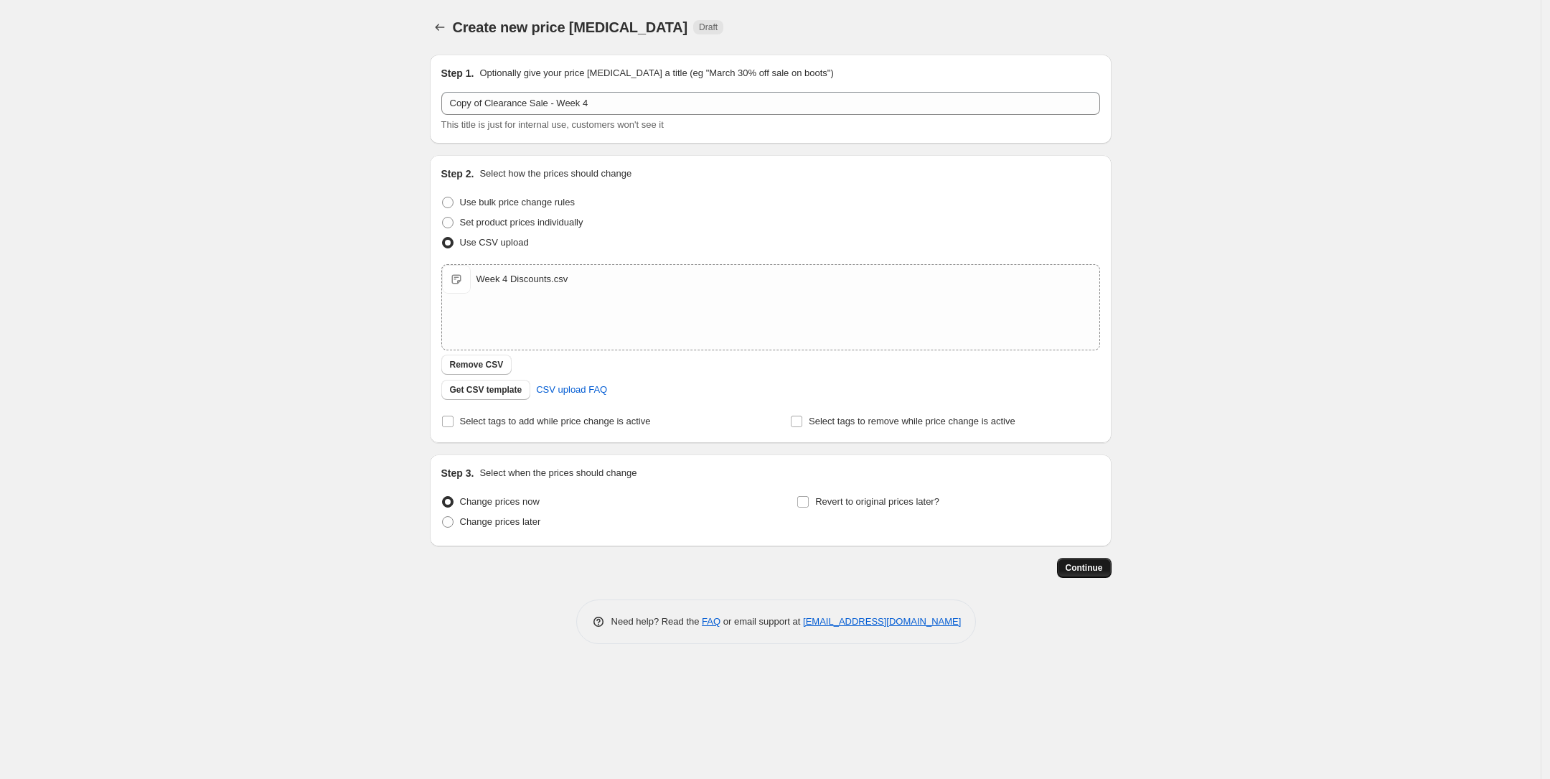
click at [1084, 568] on span "Continue" at bounding box center [1084, 567] width 37 height 11
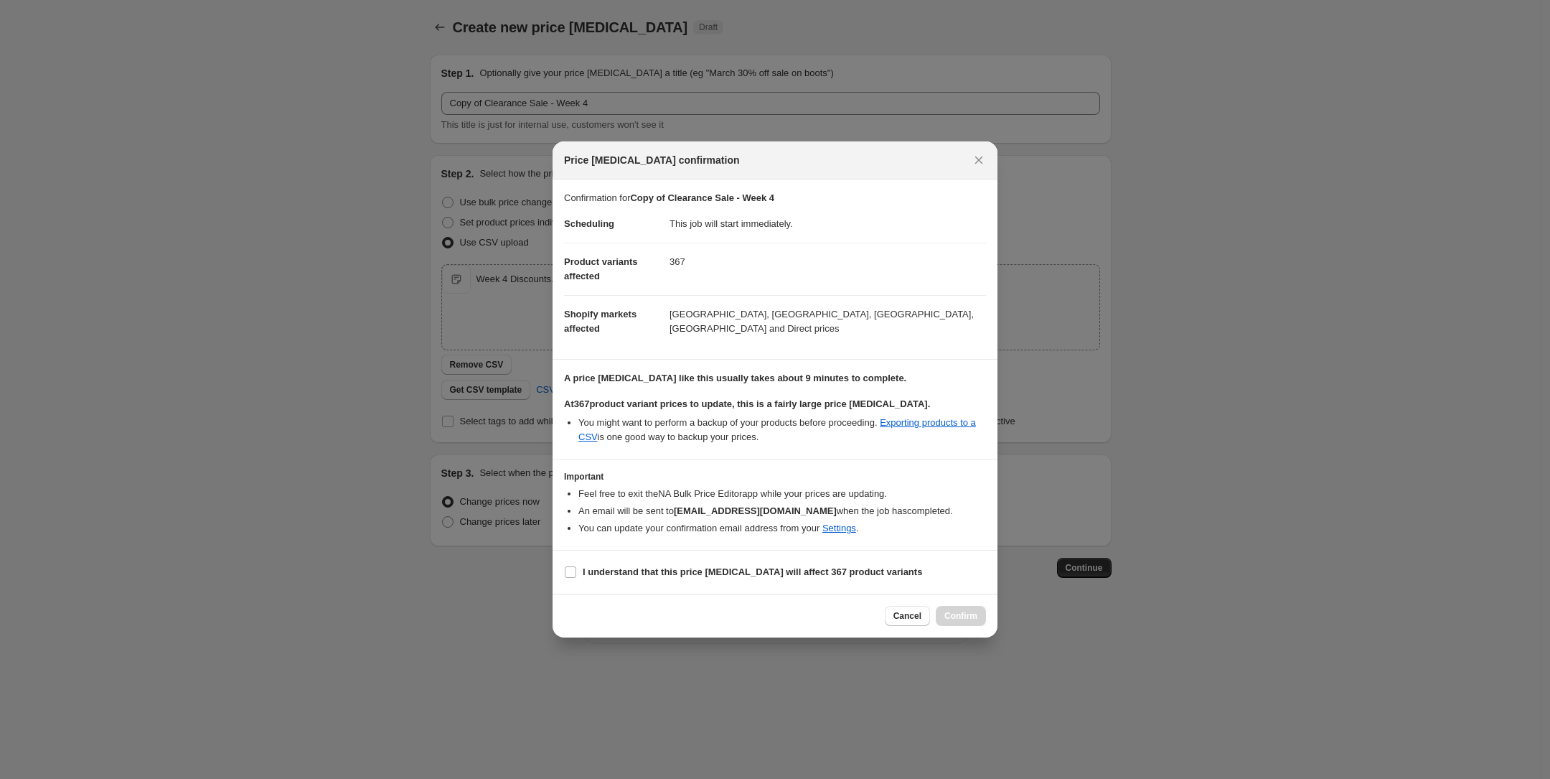
click at [603, 587] on section "I understand that this price [MEDICAL_DATA] will affect 367 product variants" at bounding box center [775, 571] width 445 height 43
click at [611, 577] on b "I understand that this price [MEDICAL_DATA] will affect 367 product variants" at bounding box center [752, 571] width 339 height 11
click at [576, 577] on input "I understand that this price [MEDICAL_DATA] will affect 367 product variants" at bounding box center [570, 571] width 11 height 11
checkbox input "true"
drag, startPoint x: 965, startPoint y: 609, endPoint x: 962, endPoint y: 314, distance: 295.0
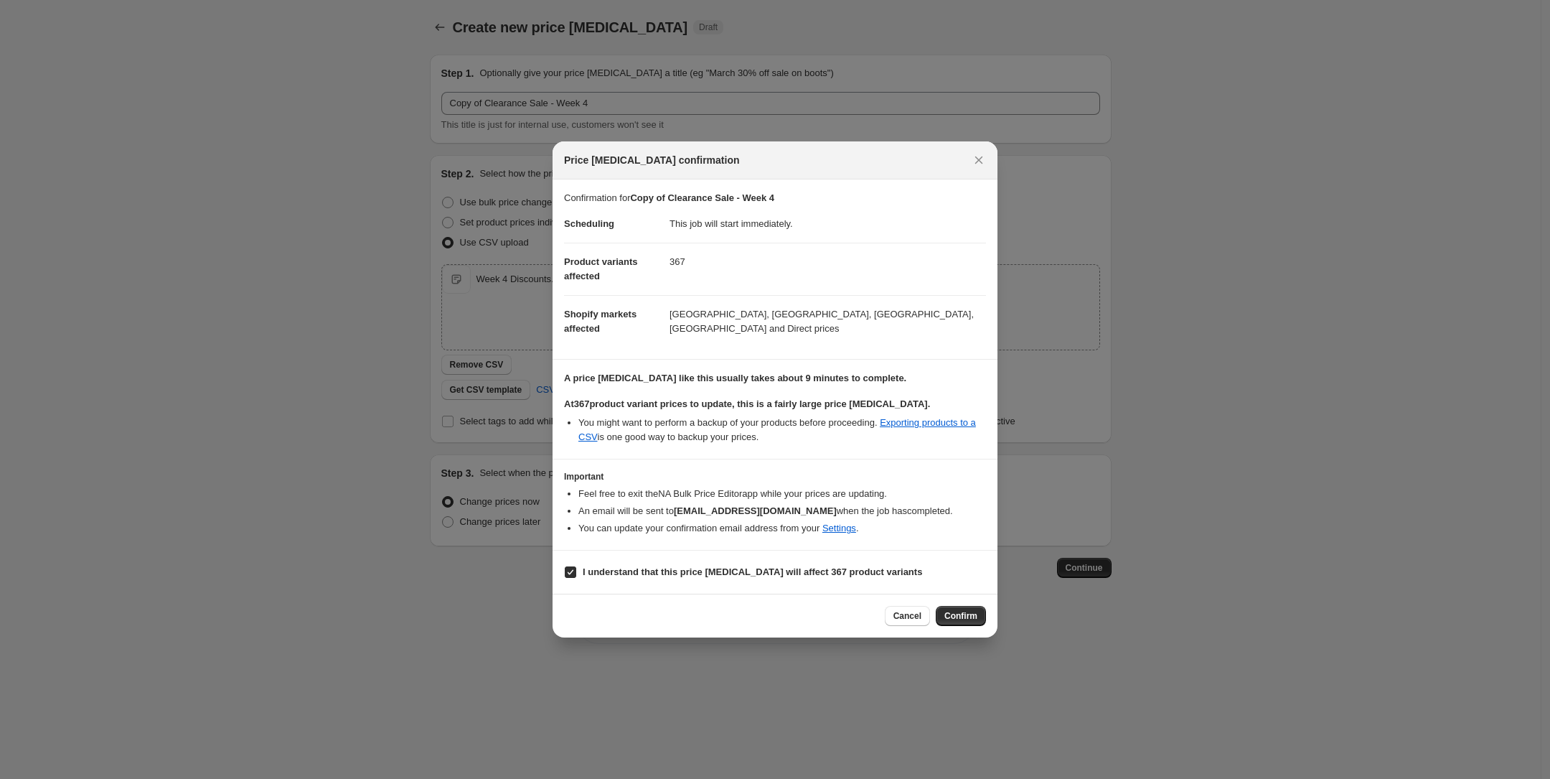
click at [962, 314] on div "Price [MEDICAL_DATA] confirmation Confirmation for Copy of Clearance Sale - Wee…" at bounding box center [775, 389] width 445 height 497
click at [965, 622] on span "Confirm" at bounding box center [961, 615] width 33 height 11
